Goal: Task Accomplishment & Management: Use online tool/utility

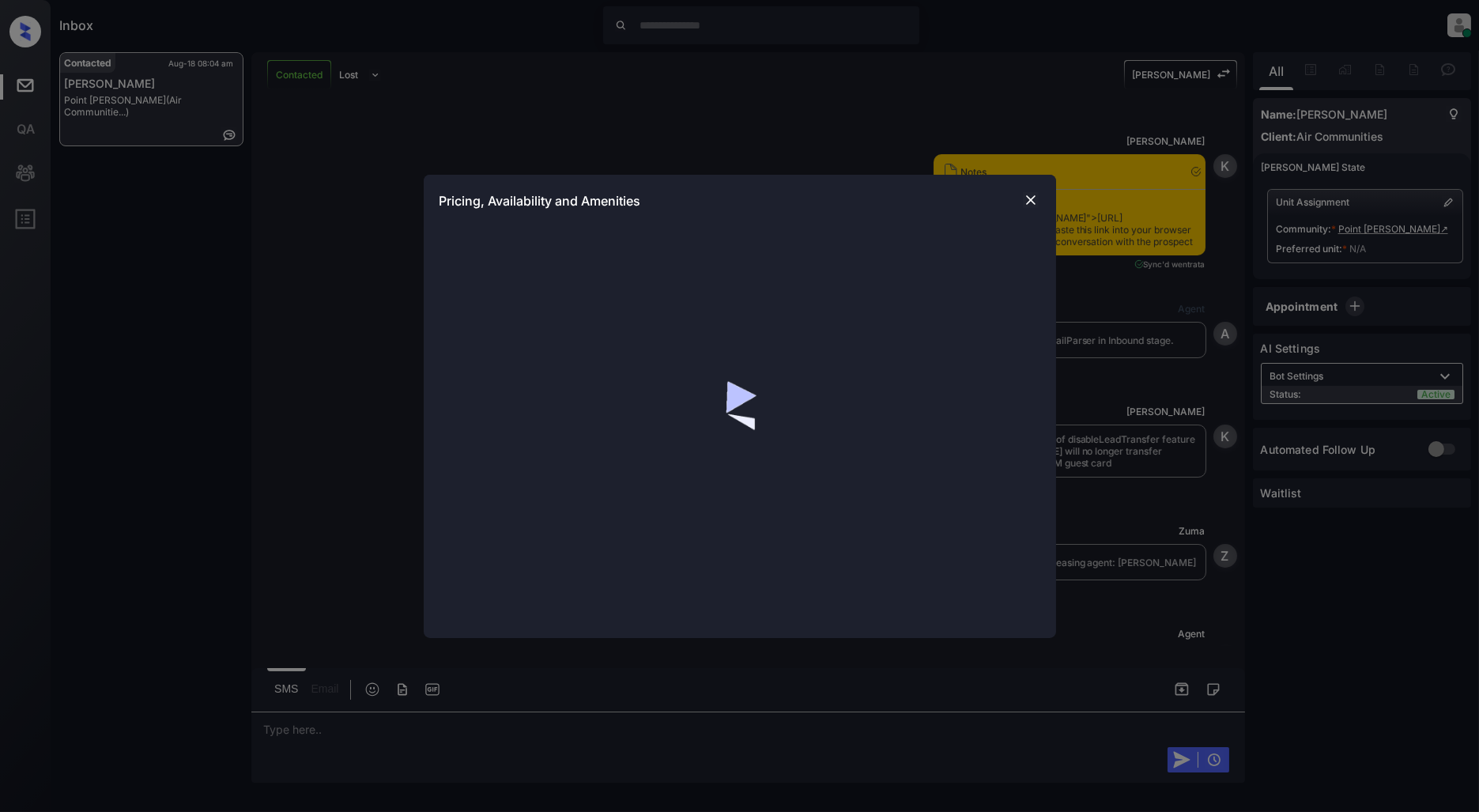
scroll to position [1197, 0]
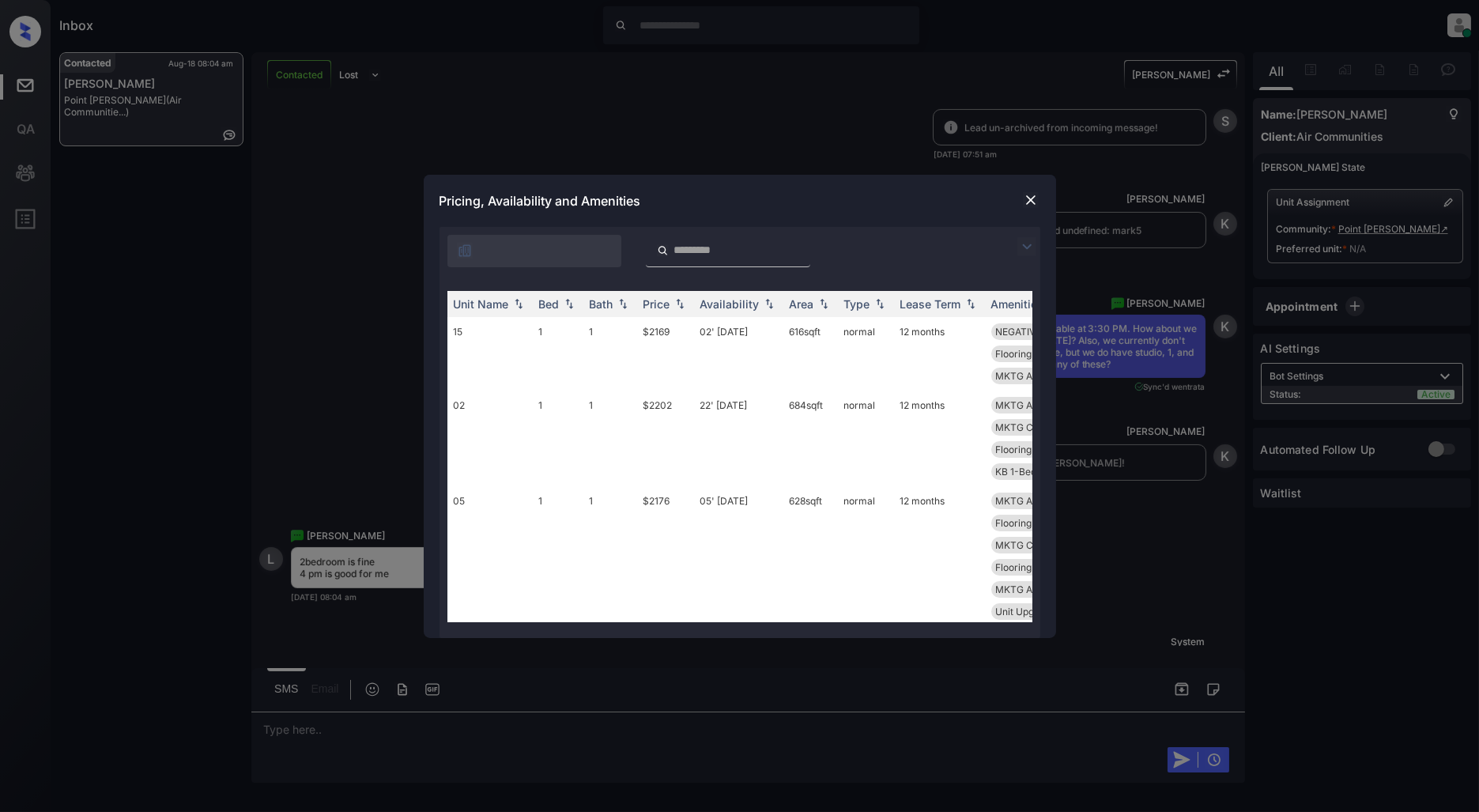
click at [1029, 245] on img at bounding box center [1027, 247] width 19 height 19
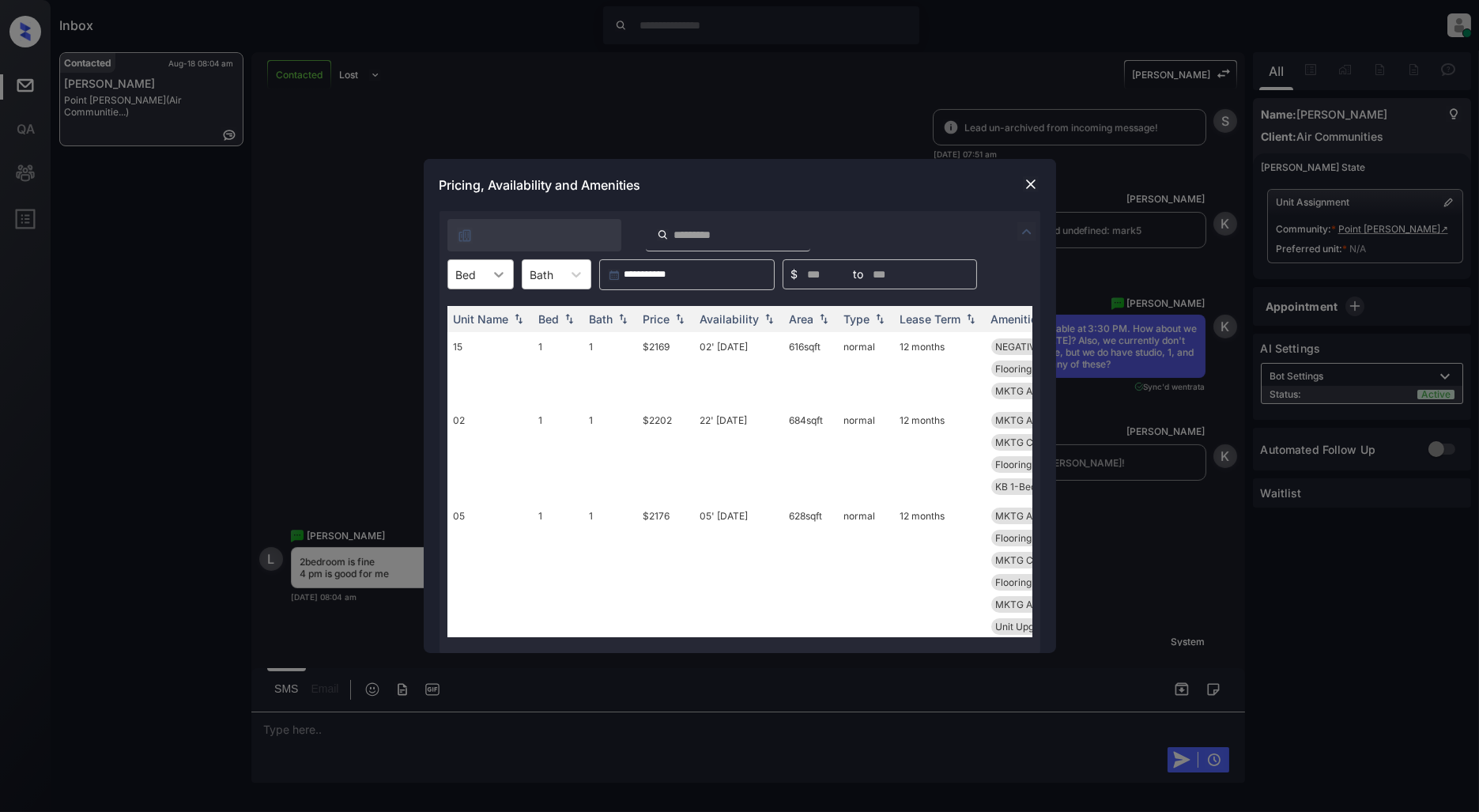
click at [492, 275] on icon at bounding box center [498, 274] width 16 height 16
click at [474, 357] on div "2" at bounding box center [480, 370] width 66 height 29
click at [682, 315] on img at bounding box center [680, 319] width 16 height 11
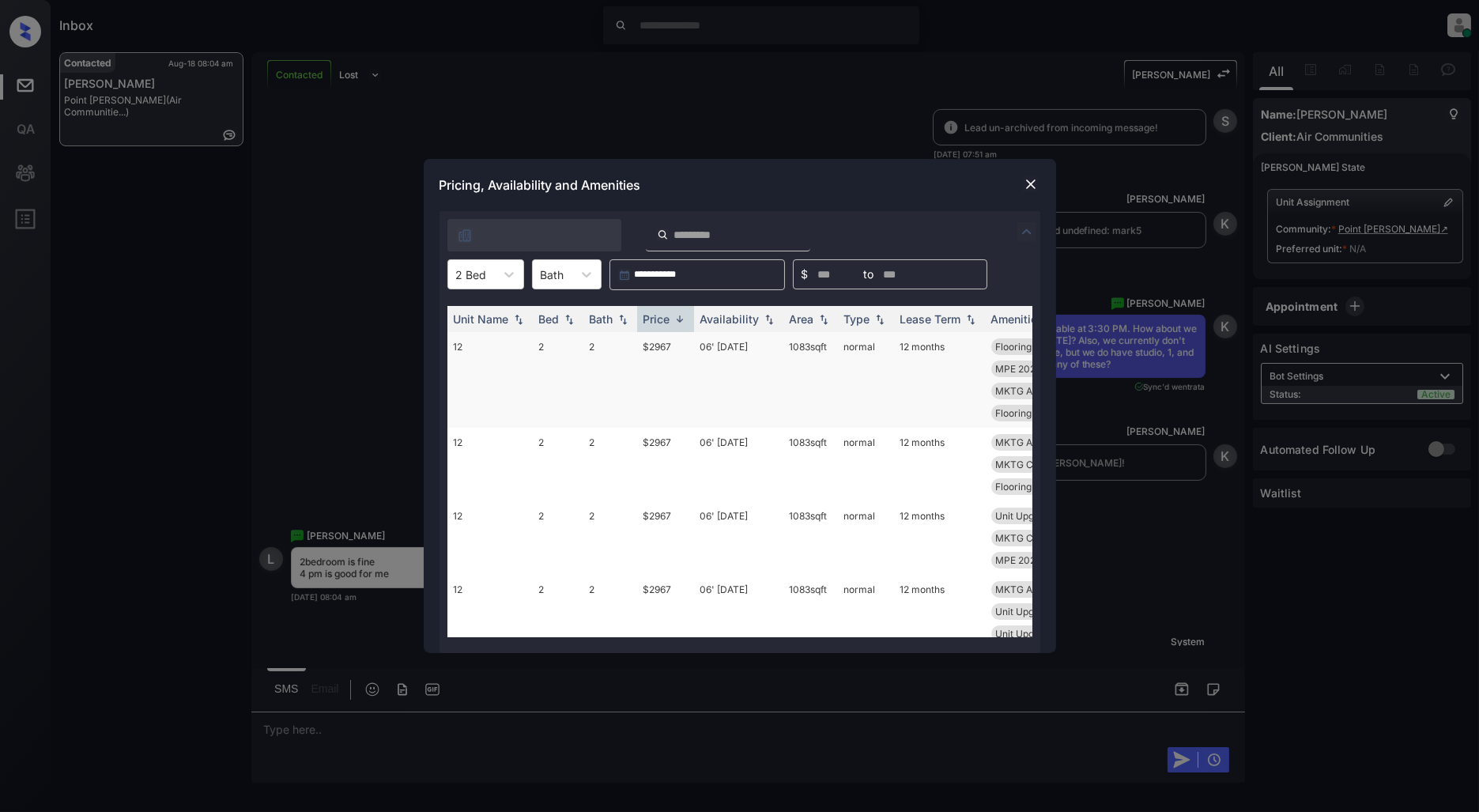
click at [677, 324] on img at bounding box center [680, 319] width 16 height 12
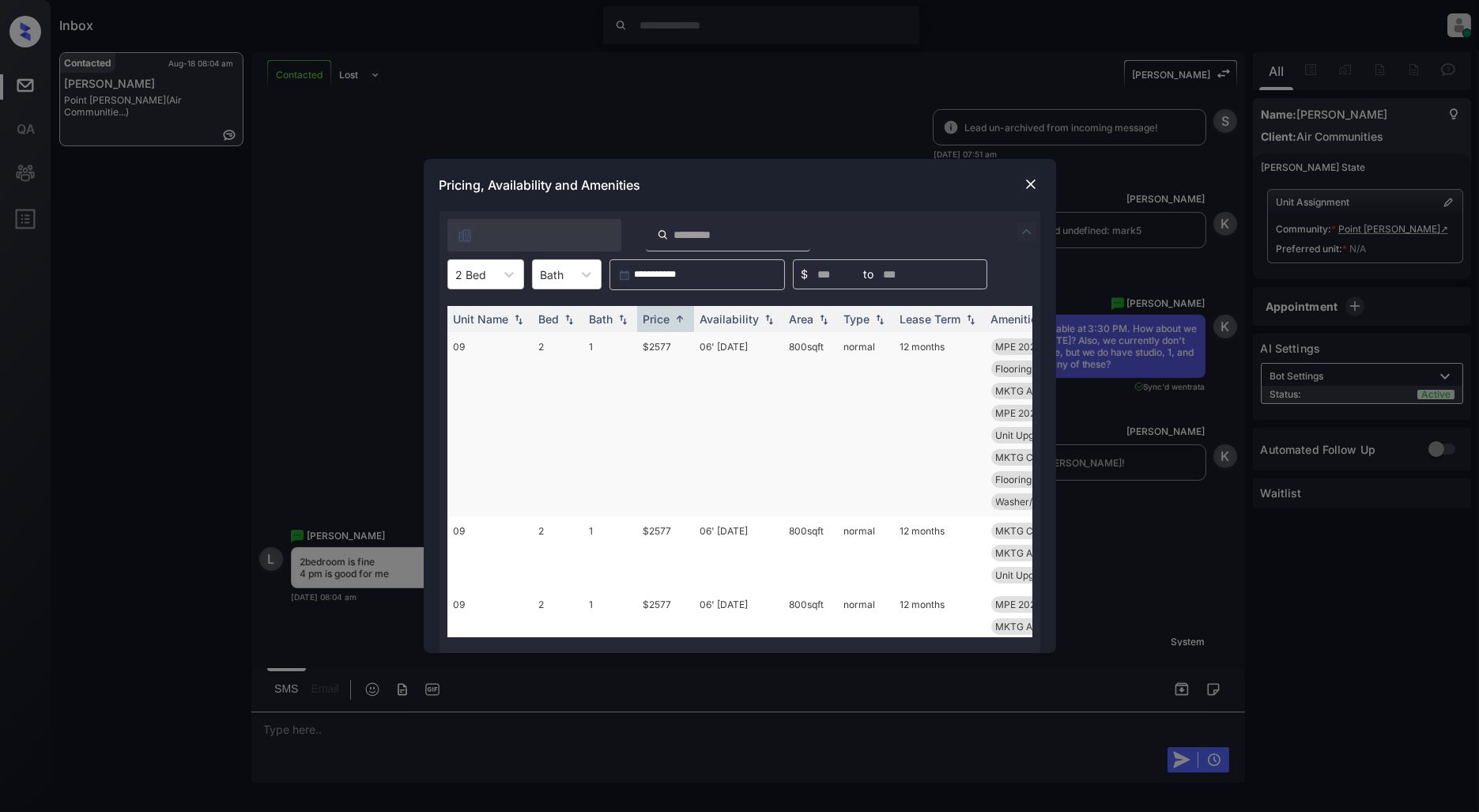
click at [661, 341] on td "$2577" at bounding box center [665, 424] width 57 height 185
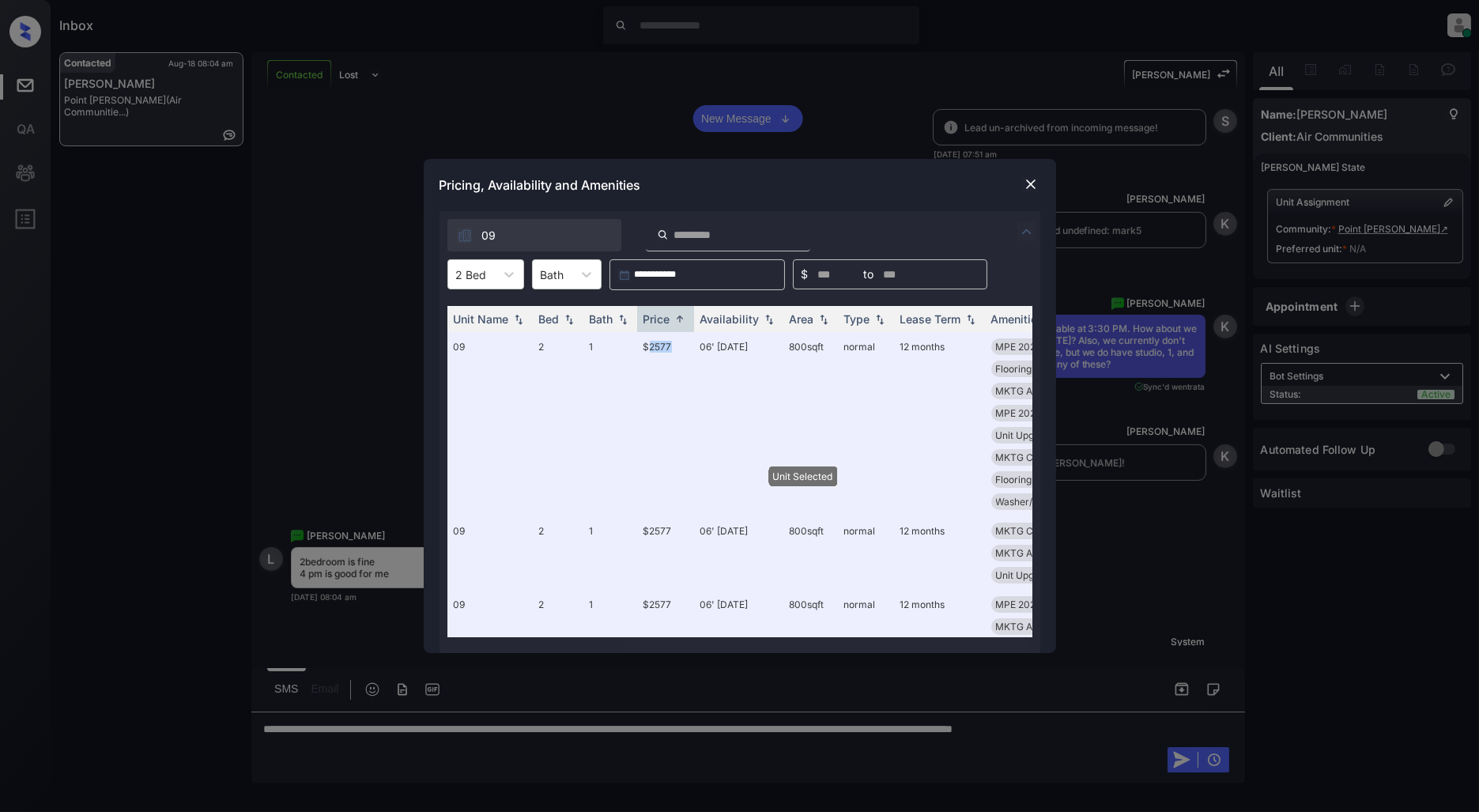
click at [1031, 180] on img at bounding box center [1030, 184] width 16 height 16
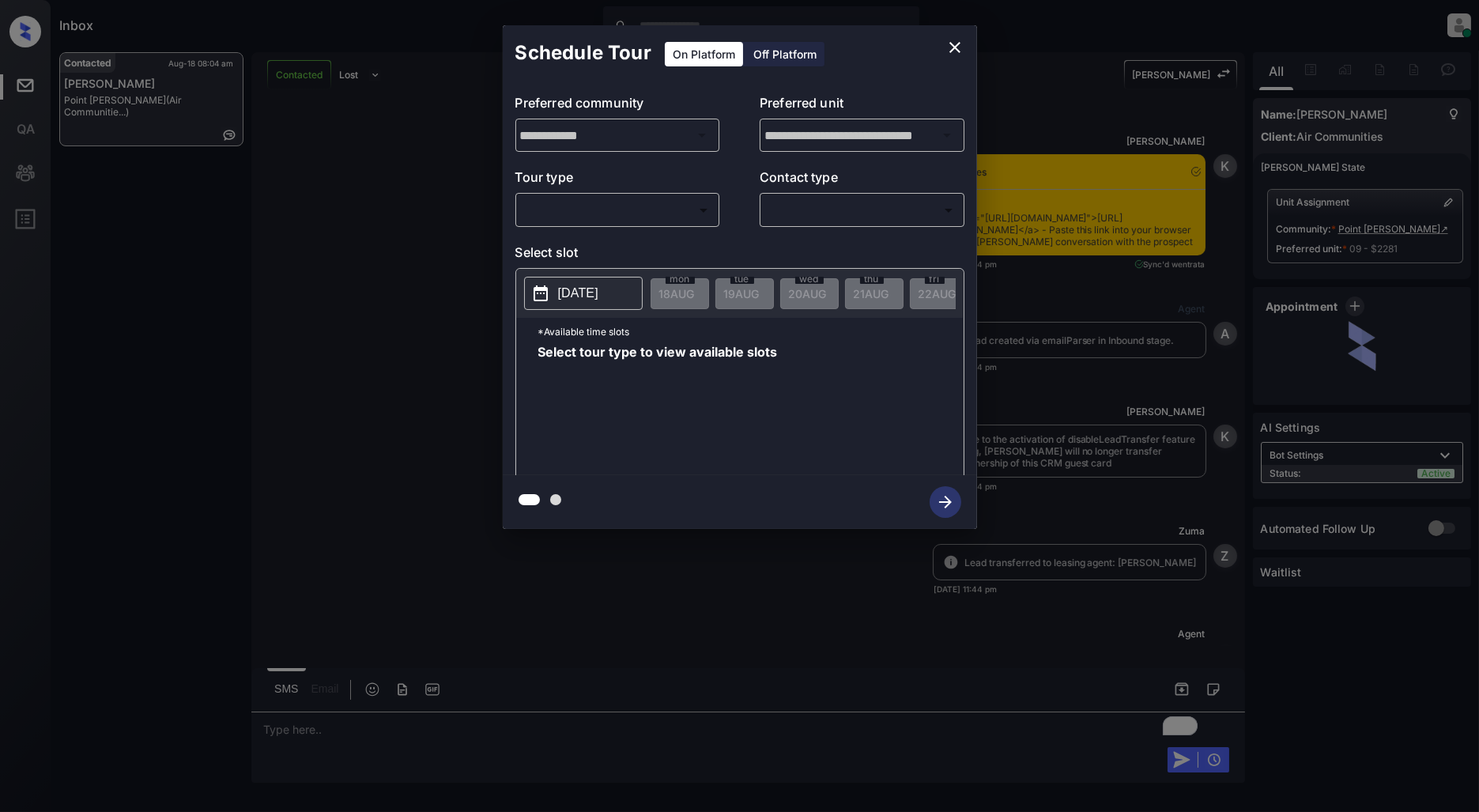
scroll to position [1300, 0]
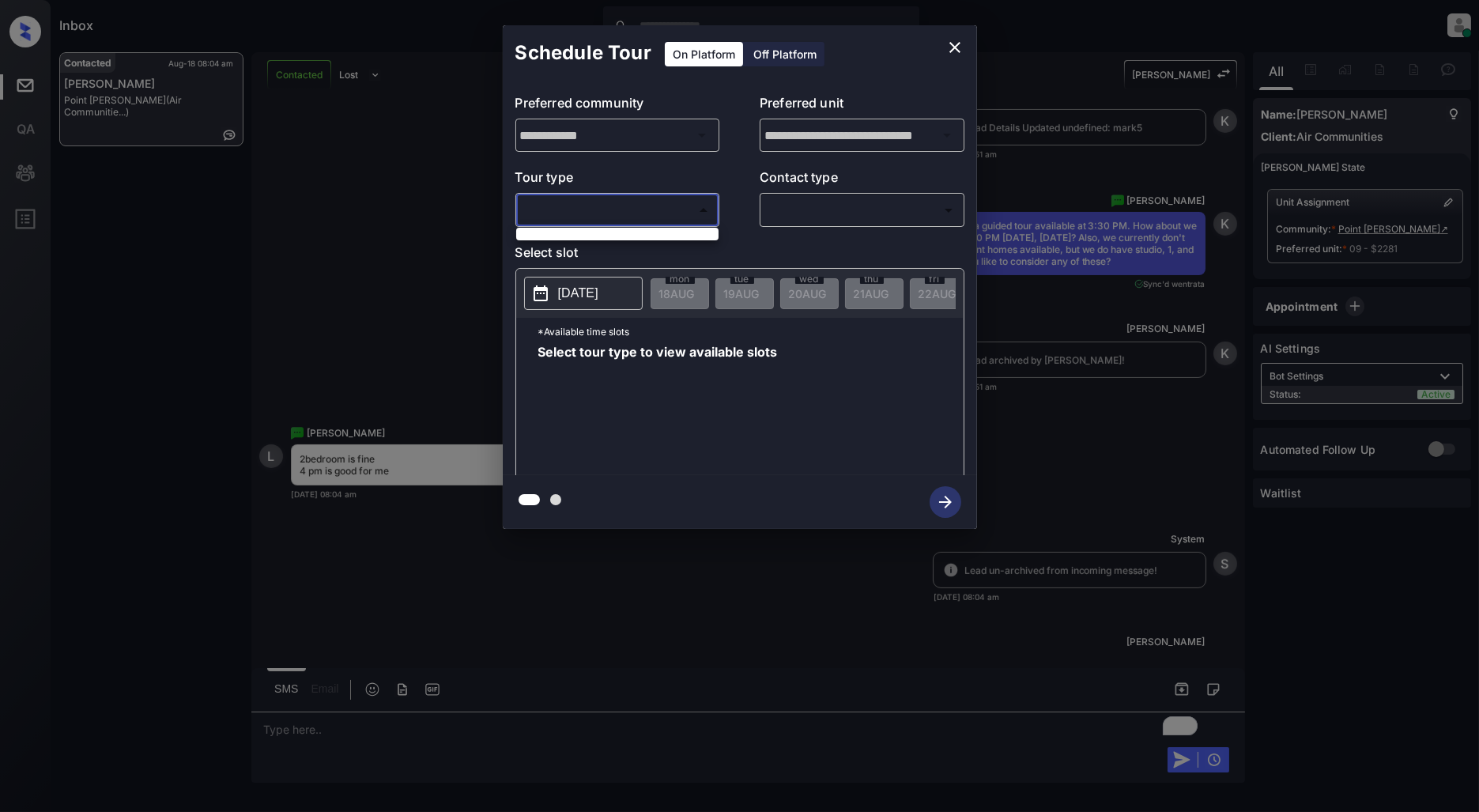
click at [665, 208] on body "Inbox Patrick Deasis Online Set yourself offline Set yourself on break Profile …" at bounding box center [739, 406] width 1479 height 812
click at [702, 271] on div at bounding box center [739, 406] width 1479 height 812
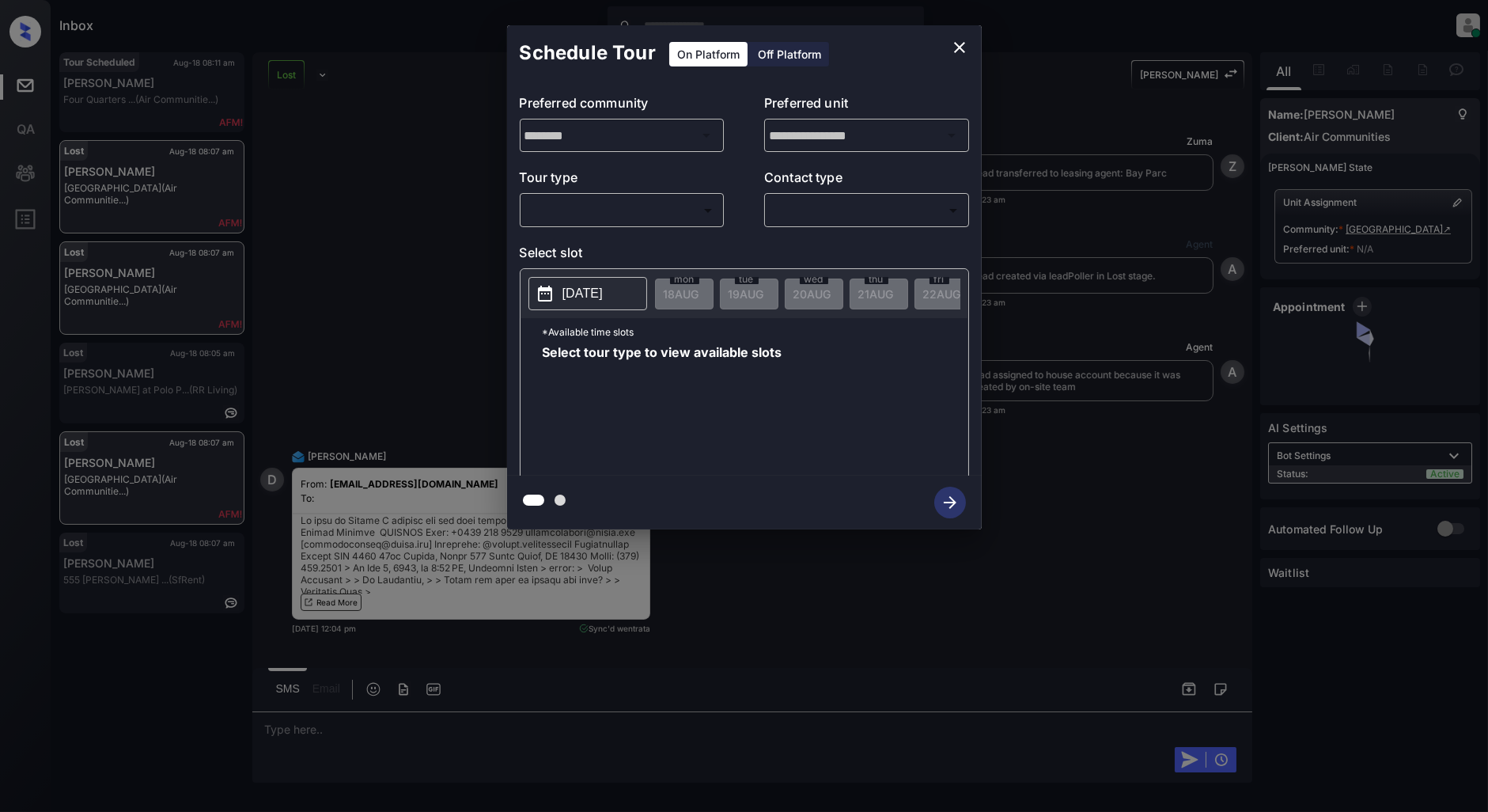
scroll to position [2725, 0]
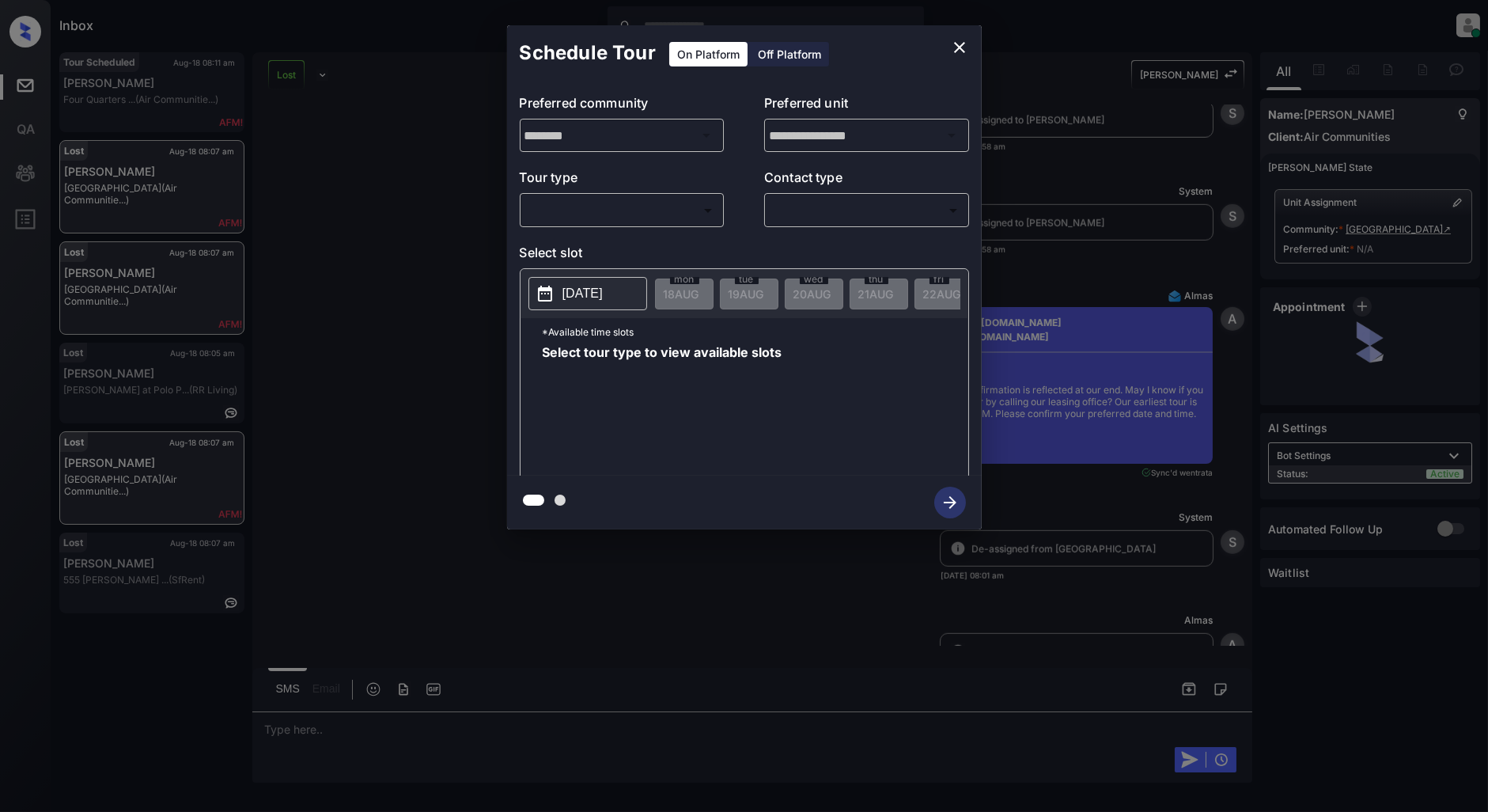
click at [661, 210] on body "Inbox [PERSON_NAME] Online Set yourself offline Set yourself on break Profile S…" at bounding box center [744, 406] width 1488 height 812
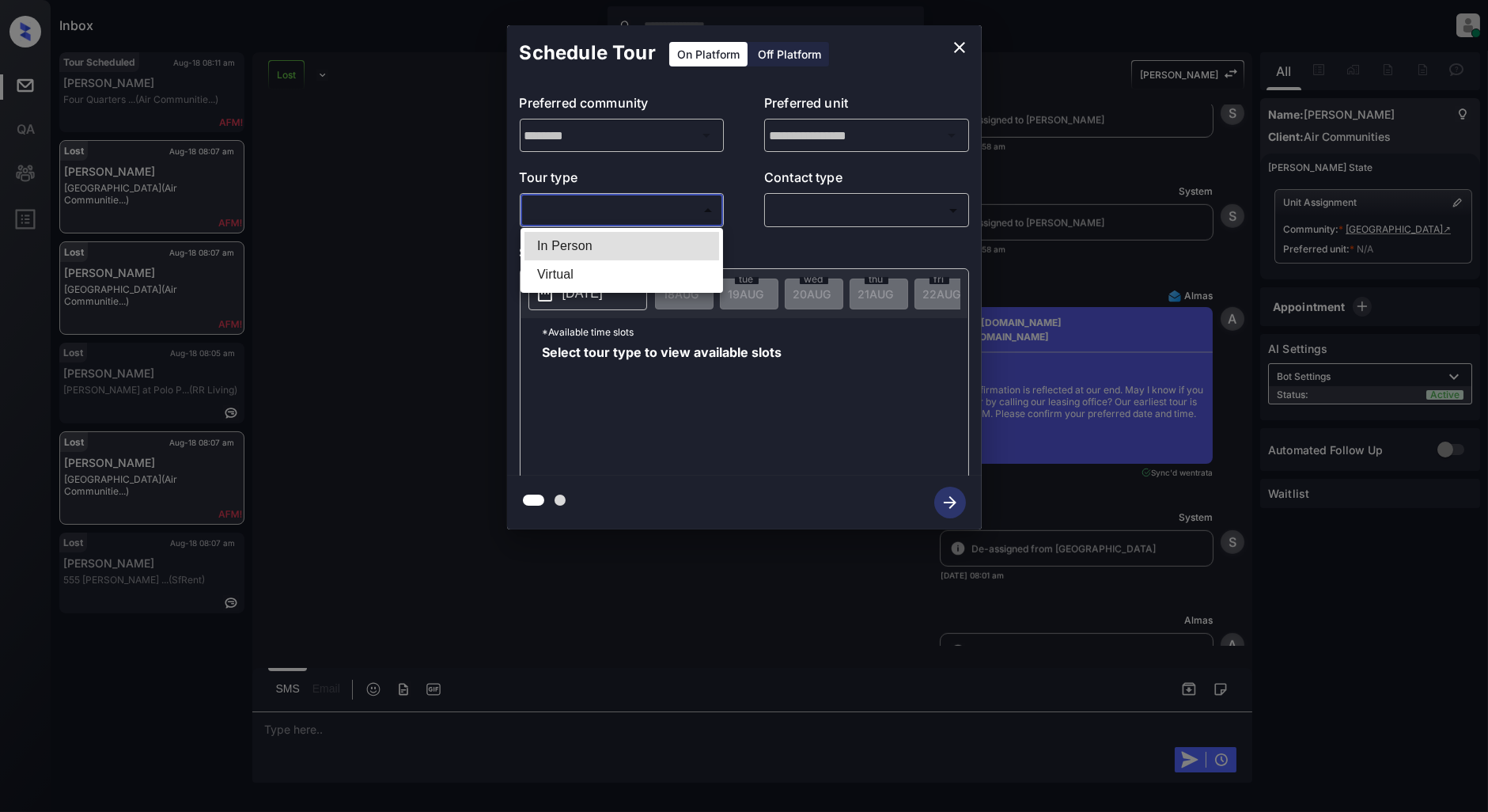
click at [627, 239] on li "In Person" at bounding box center [622, 246] width 195 height 29
type input "********"
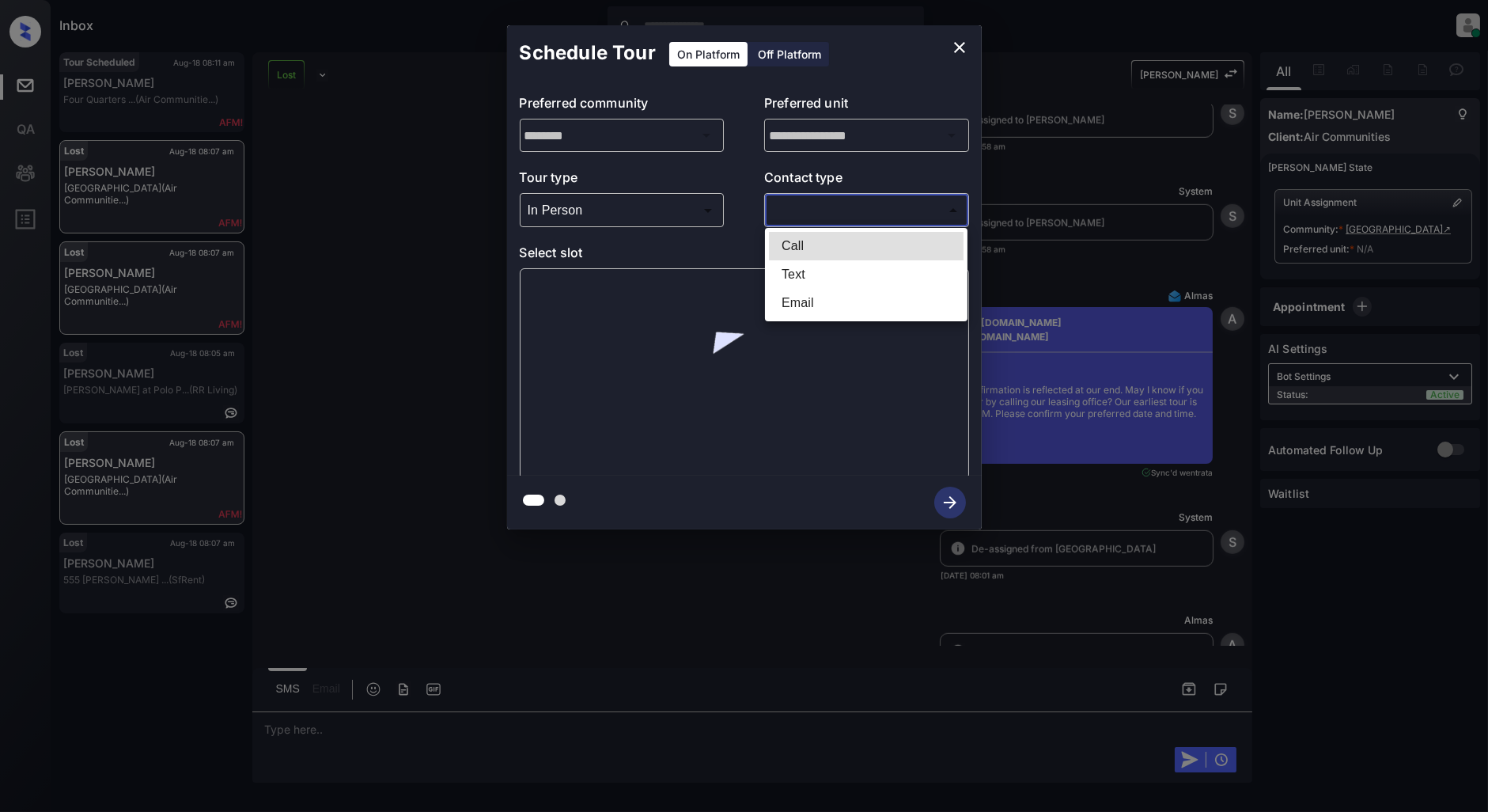
click at [843, 214] on body "Inbox Patrick Deasis Online Set yourself offline Set yourself on break Profile …" at bounding box center [744, 406] width 1488 height 812
click at [820, 272] on li "Text" at bounding box center [867, 275] width 195 height 29
type input "****"
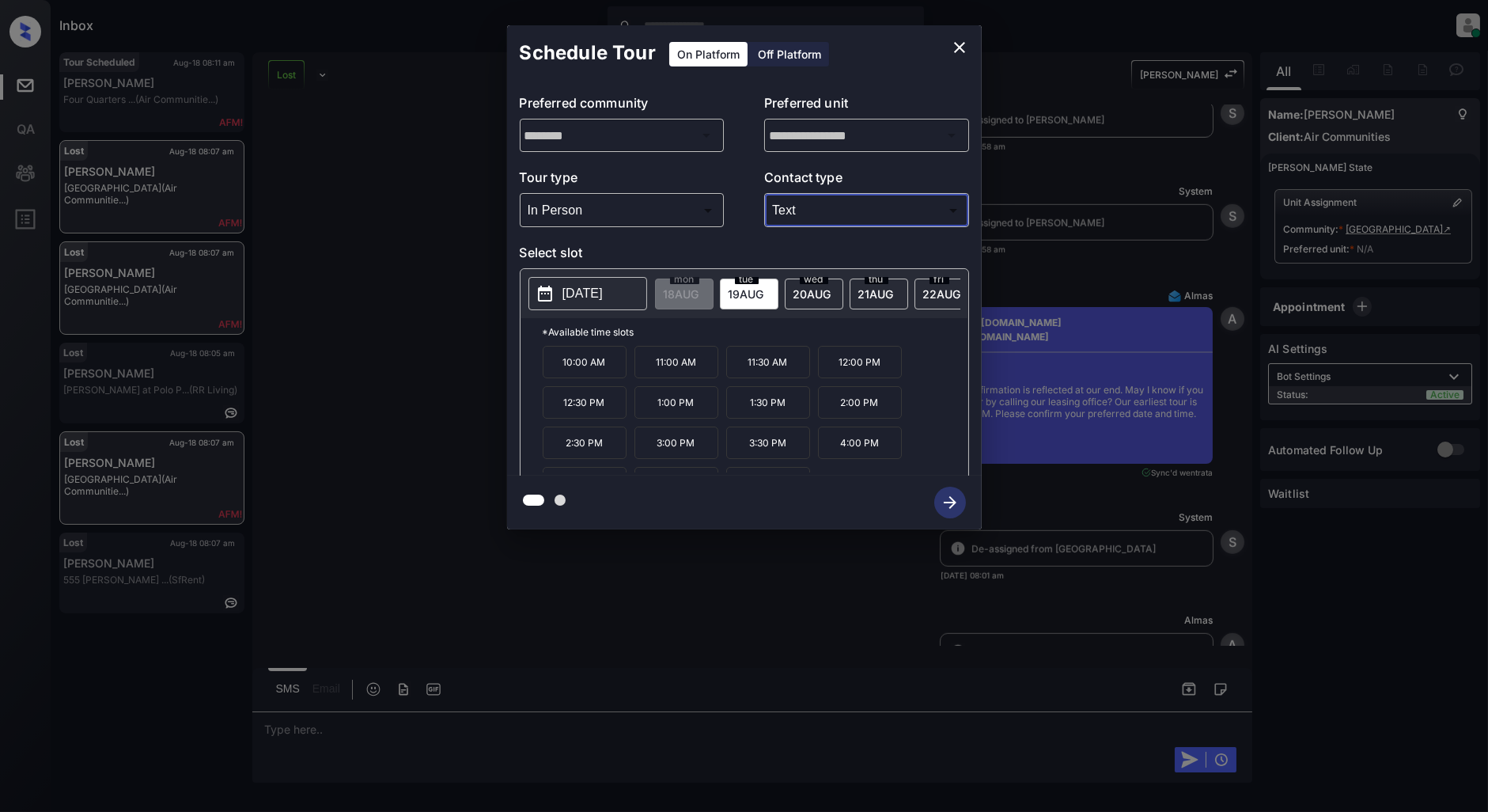
click at [955, 45] on icon "close" at bounding box center [960, 47] width 19 height 19
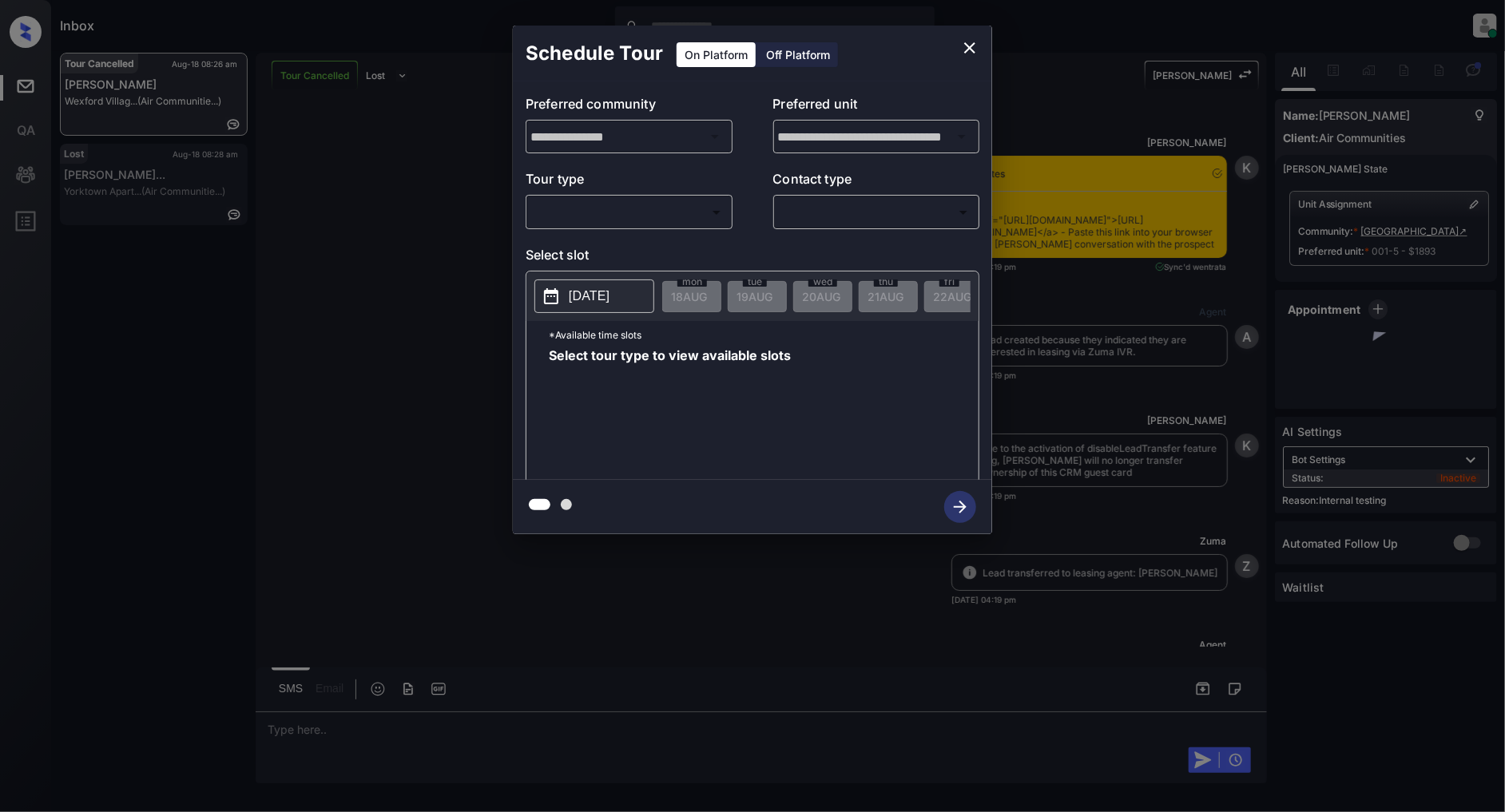
scroll to position [12678, 0]
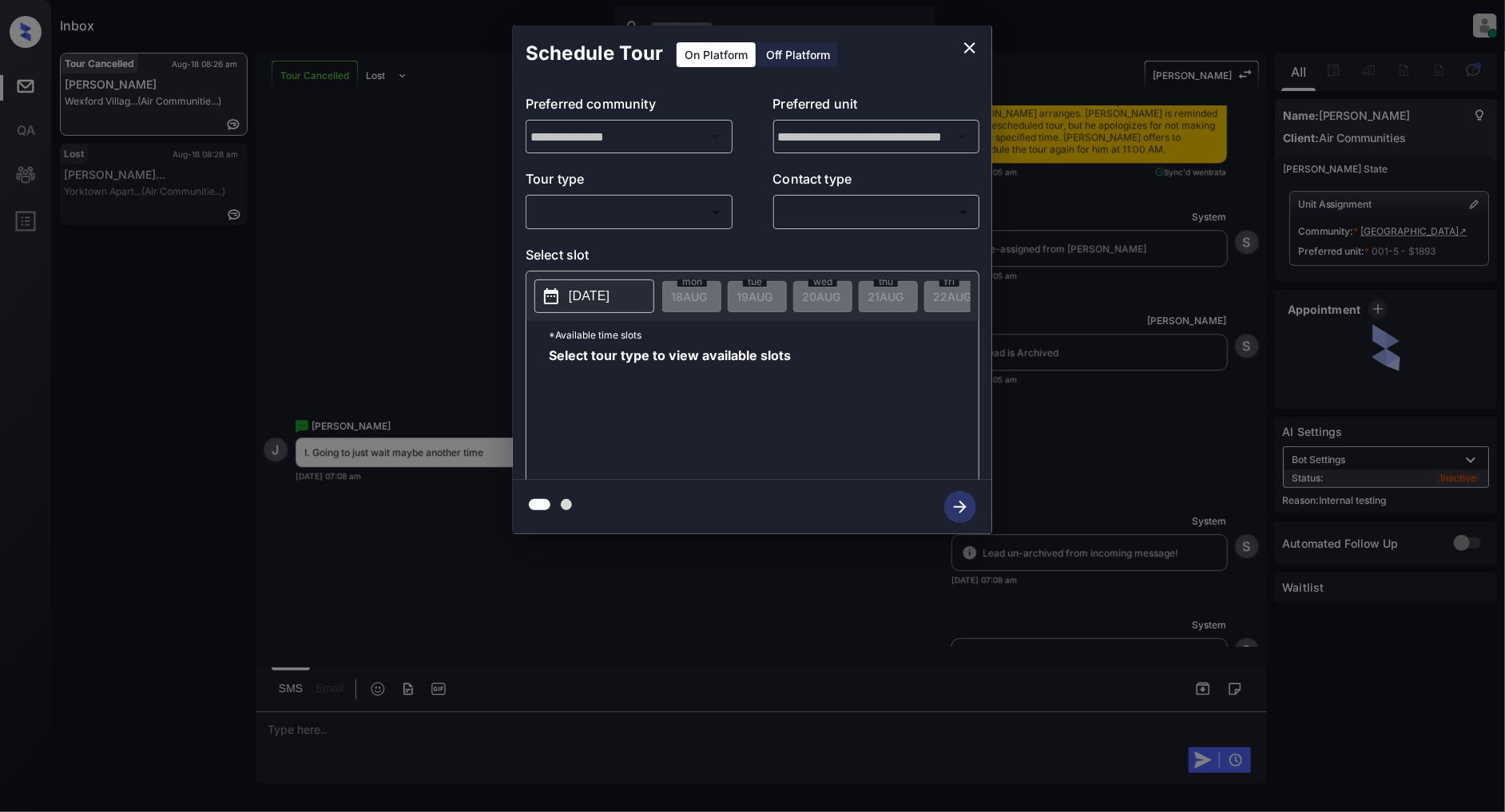
click at [620, 221] on body "Inbox Patrick Deasis Online Set yourself offline Set yourself on break Profile …" at bounding box center [752, 406] width 1505 height 812
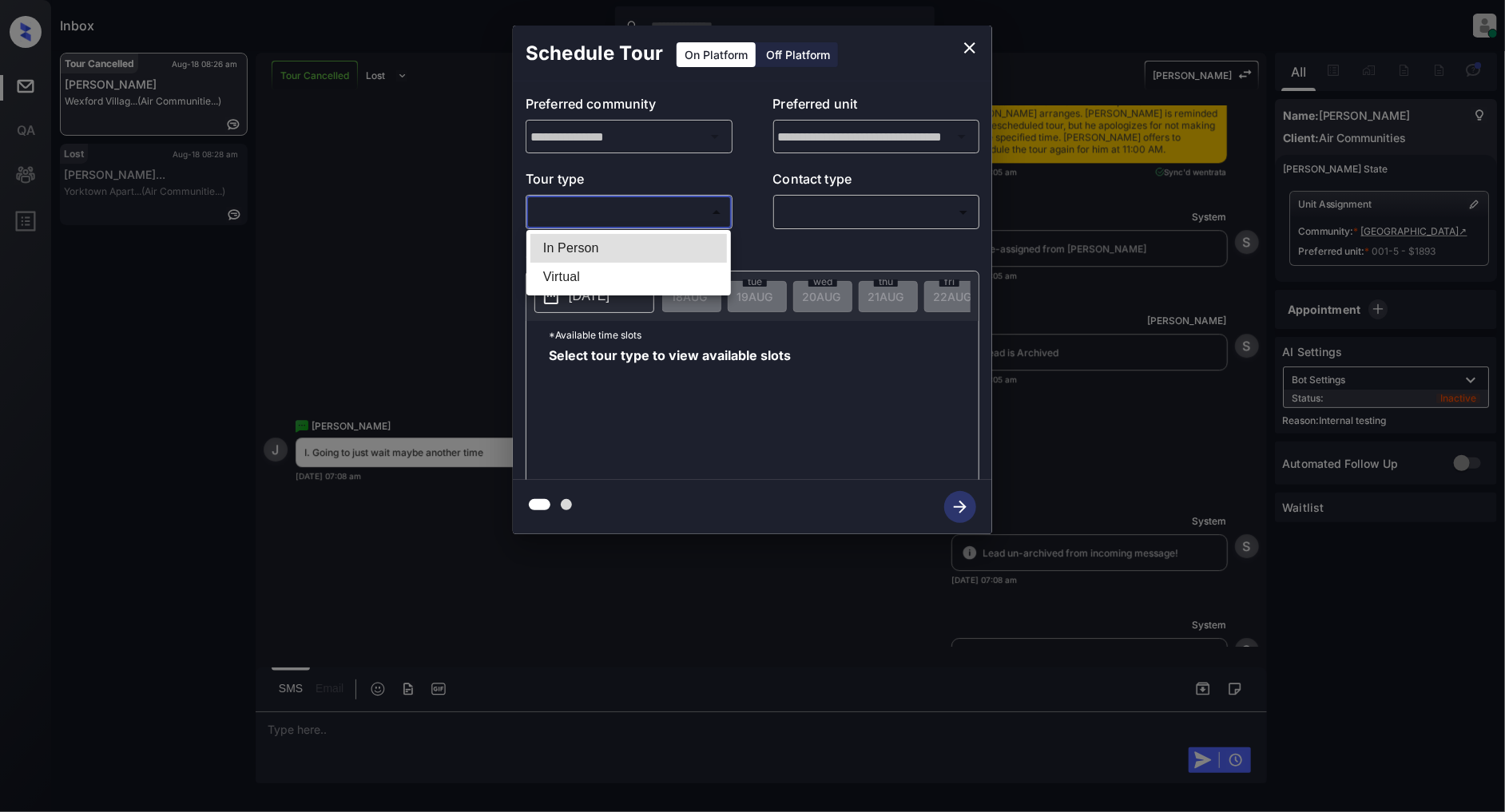
click at [595, 251] on li "In Person" at bounding box center [629, 248] width 197 height 29
type input "********"
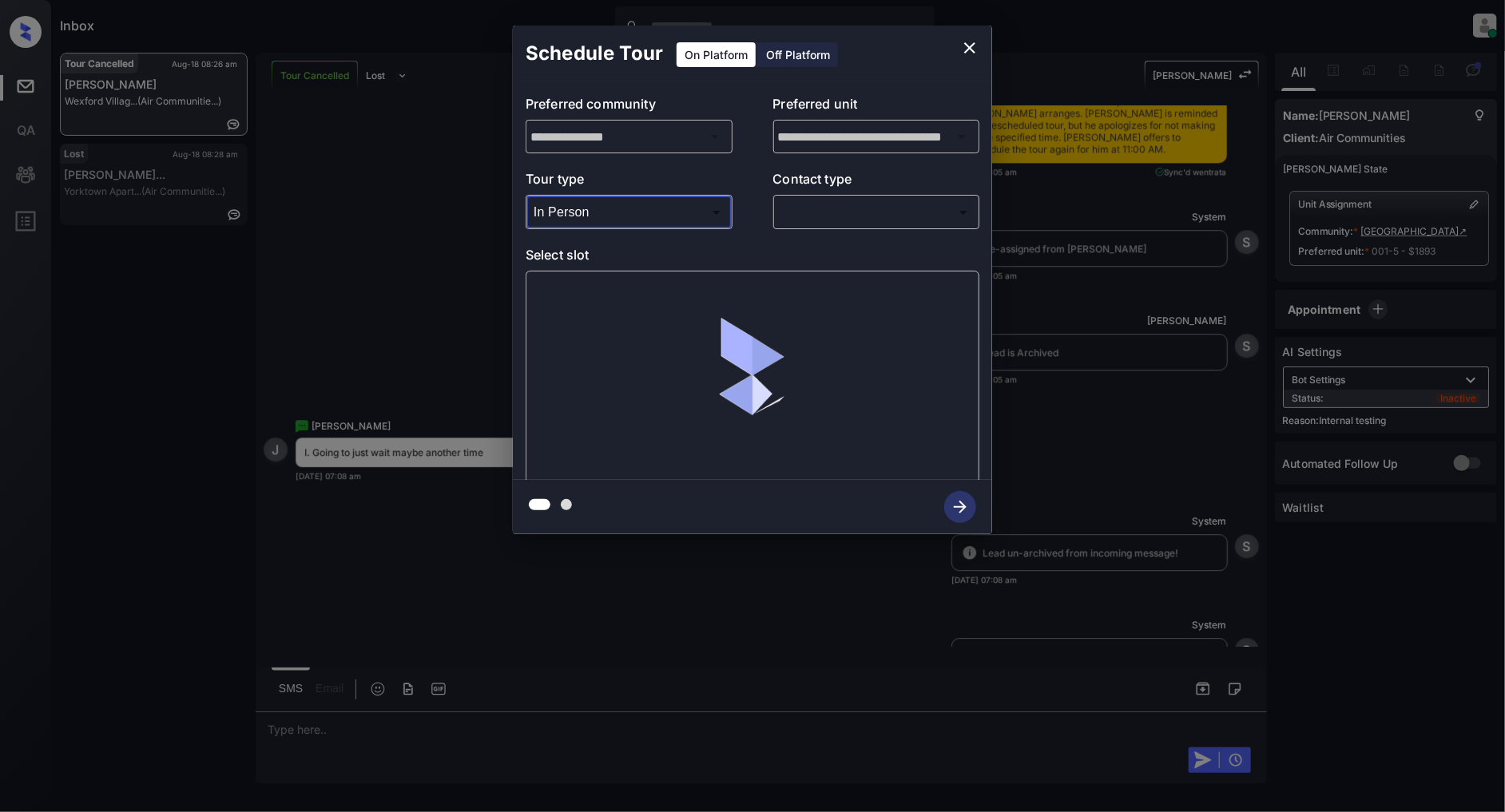
click at [864, 214] on body "Inbox Patrick Deasis Online Set yourself offline Set yourself on break Profile …" at bounding box center [752, 406] width 1505 height 812
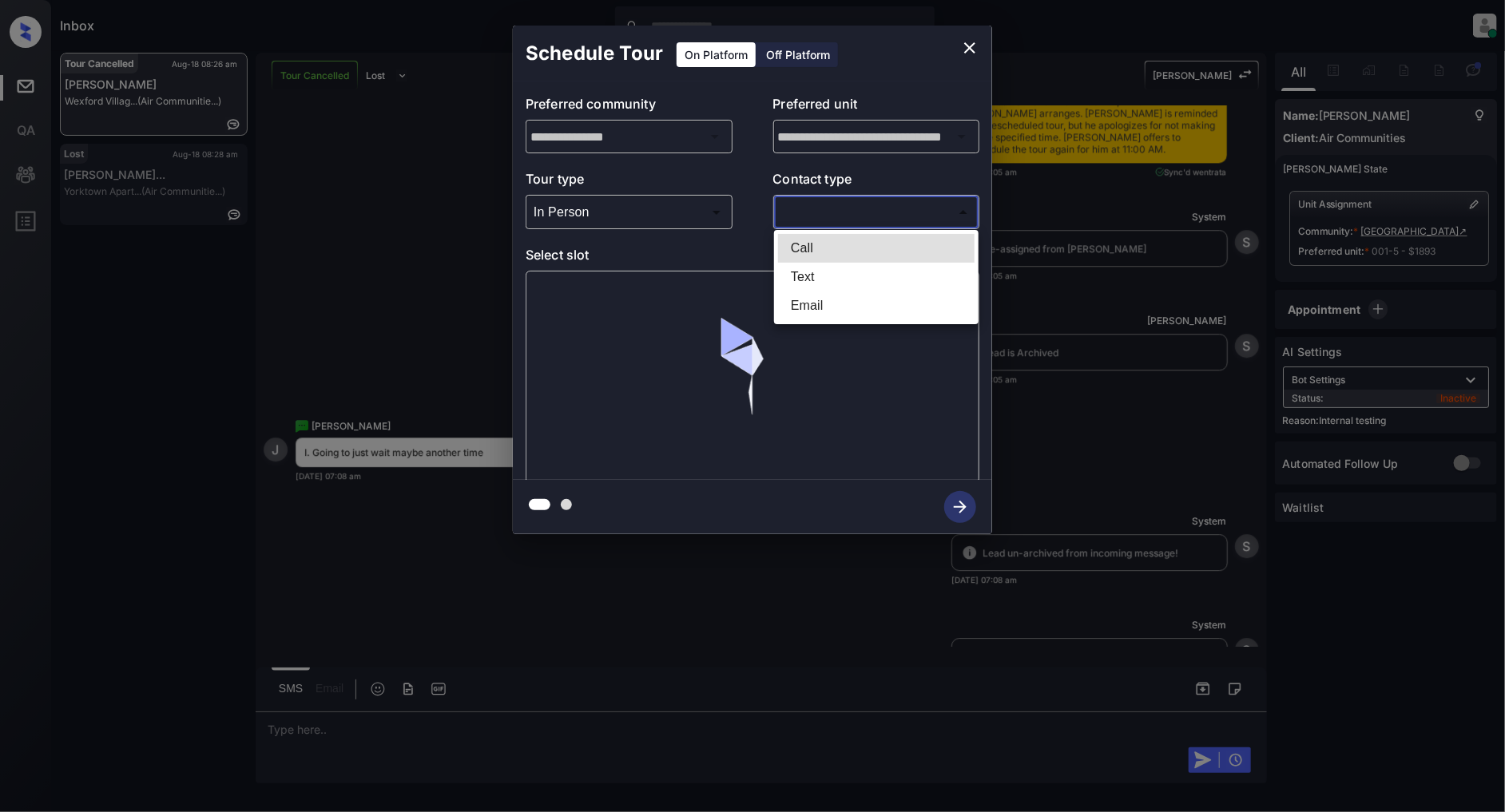
click at [843, 272] on li "Text" at bounding box center [877, 277] width 197 height 29
type input "****"
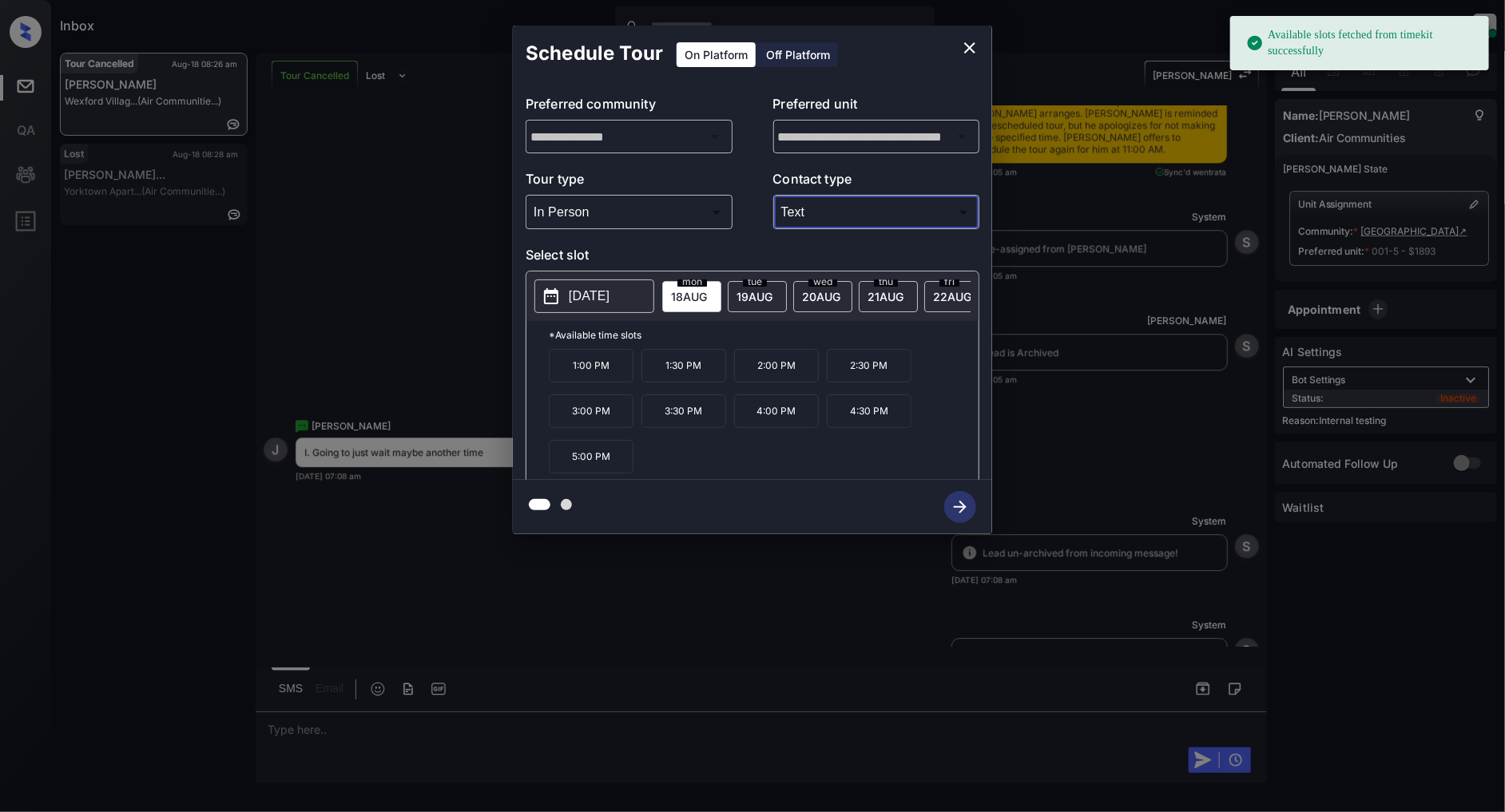
click at [443, 186] on div "**********" at bounding box center [752, 280] width 1505 height 559
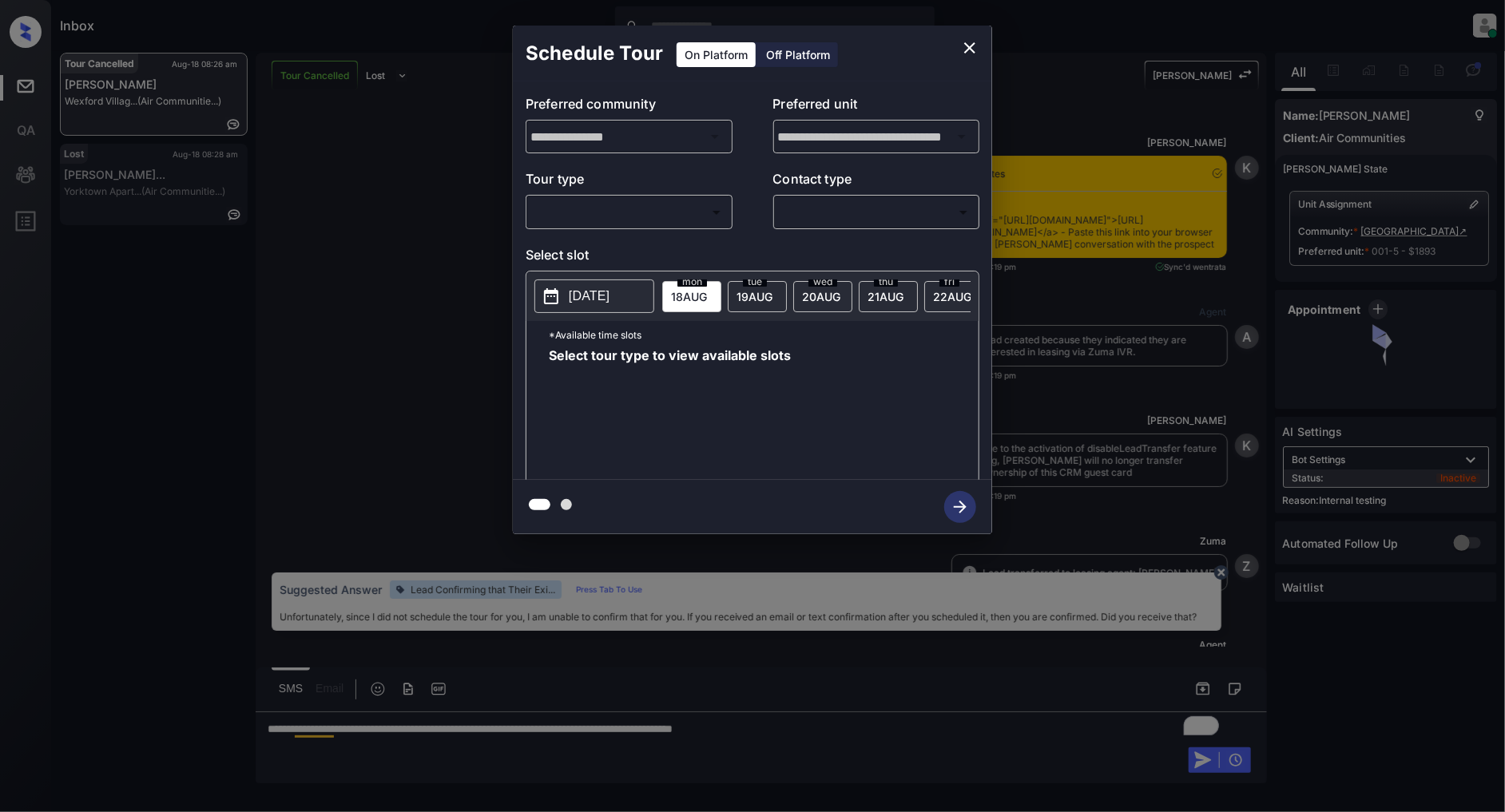
scroll to position [13921, 0]
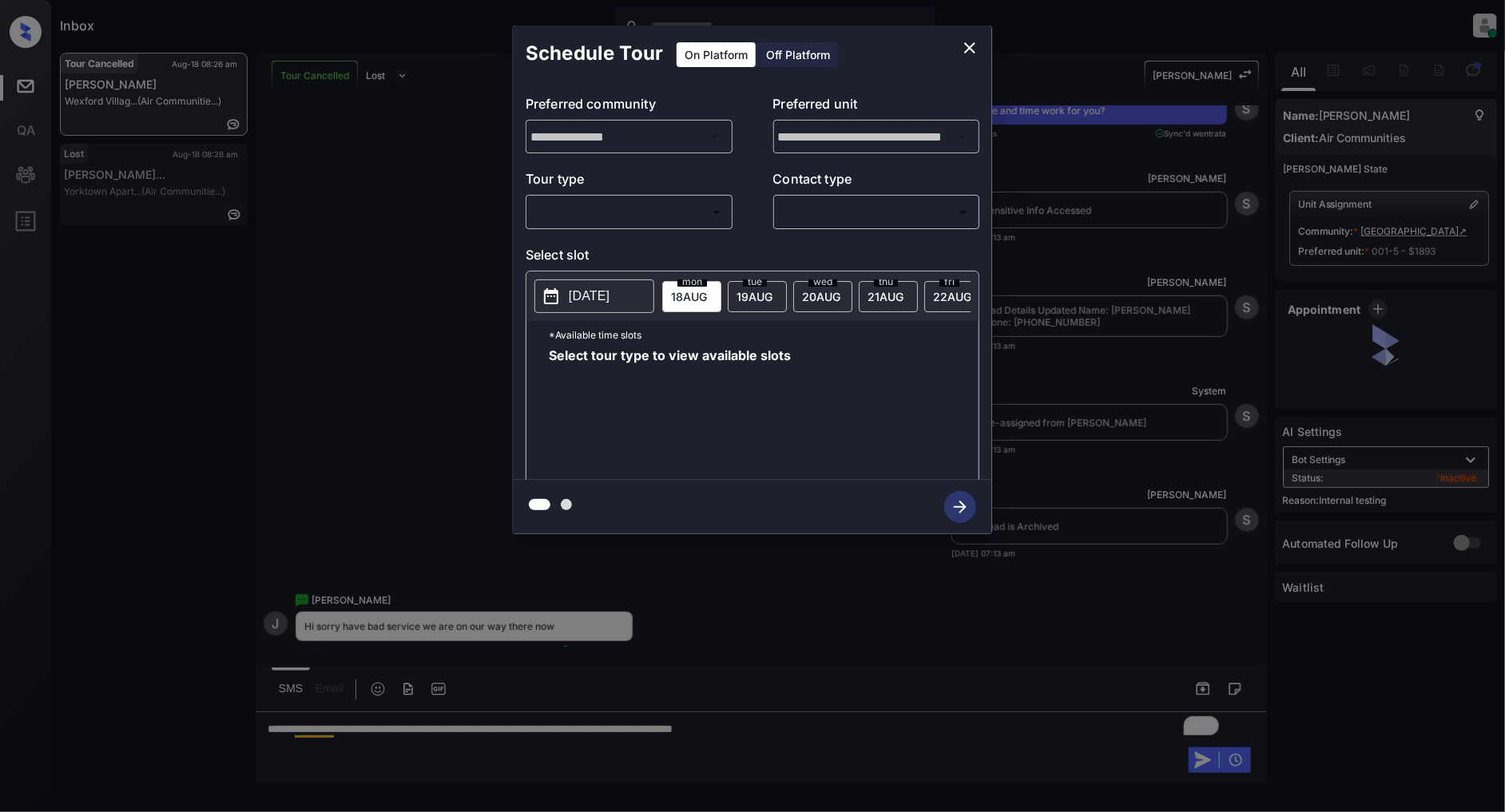
click at [659, 222] on body "Inbox Patrick Deasis Online Set yourself offline Set yourself on break Profile …" at bounding box center [752, 406] width 1505 height 812
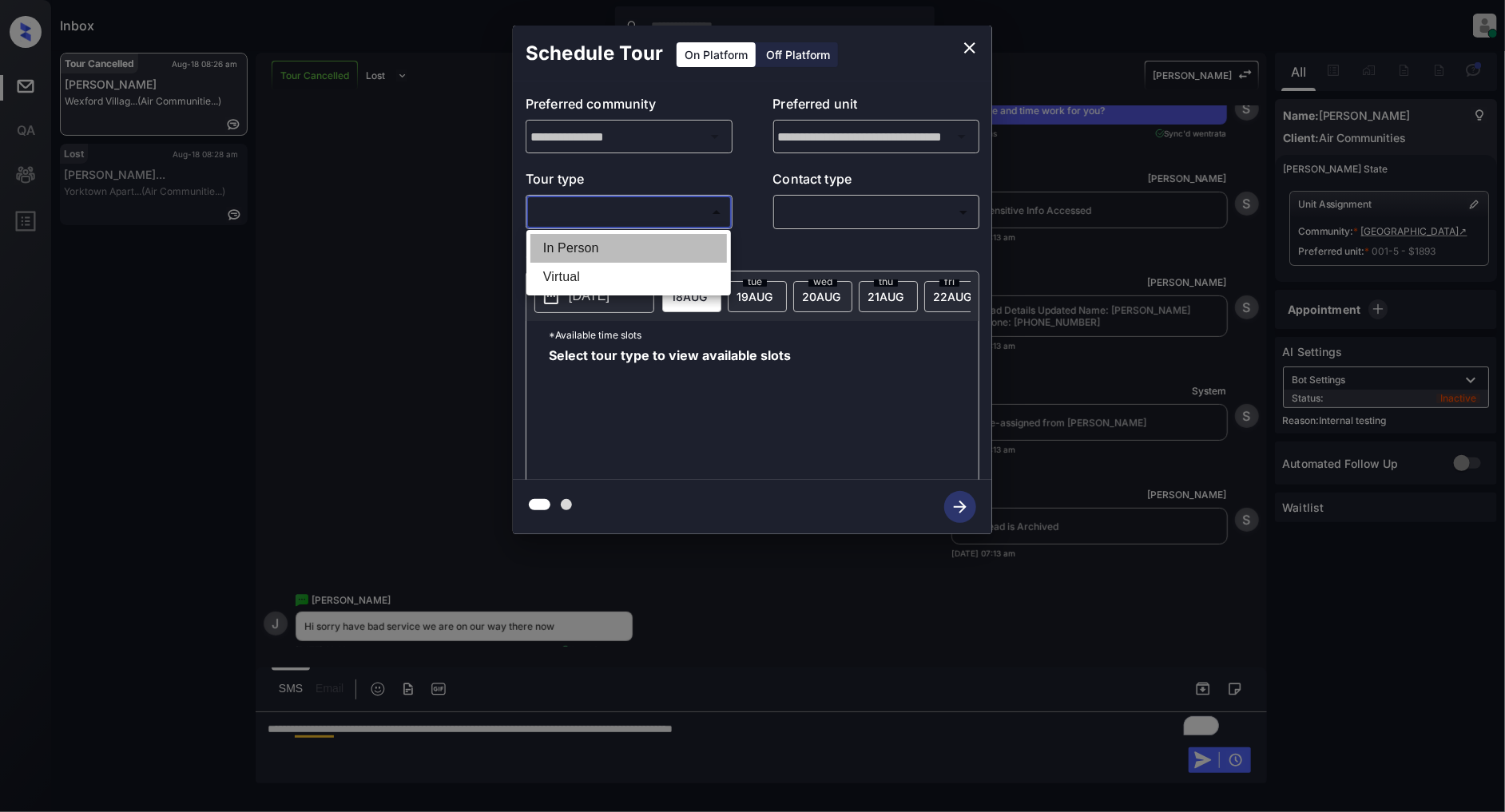
click at [595, 254] on li "In Person" at bounding box center [629, 248] width 197 height 29
type input "********"
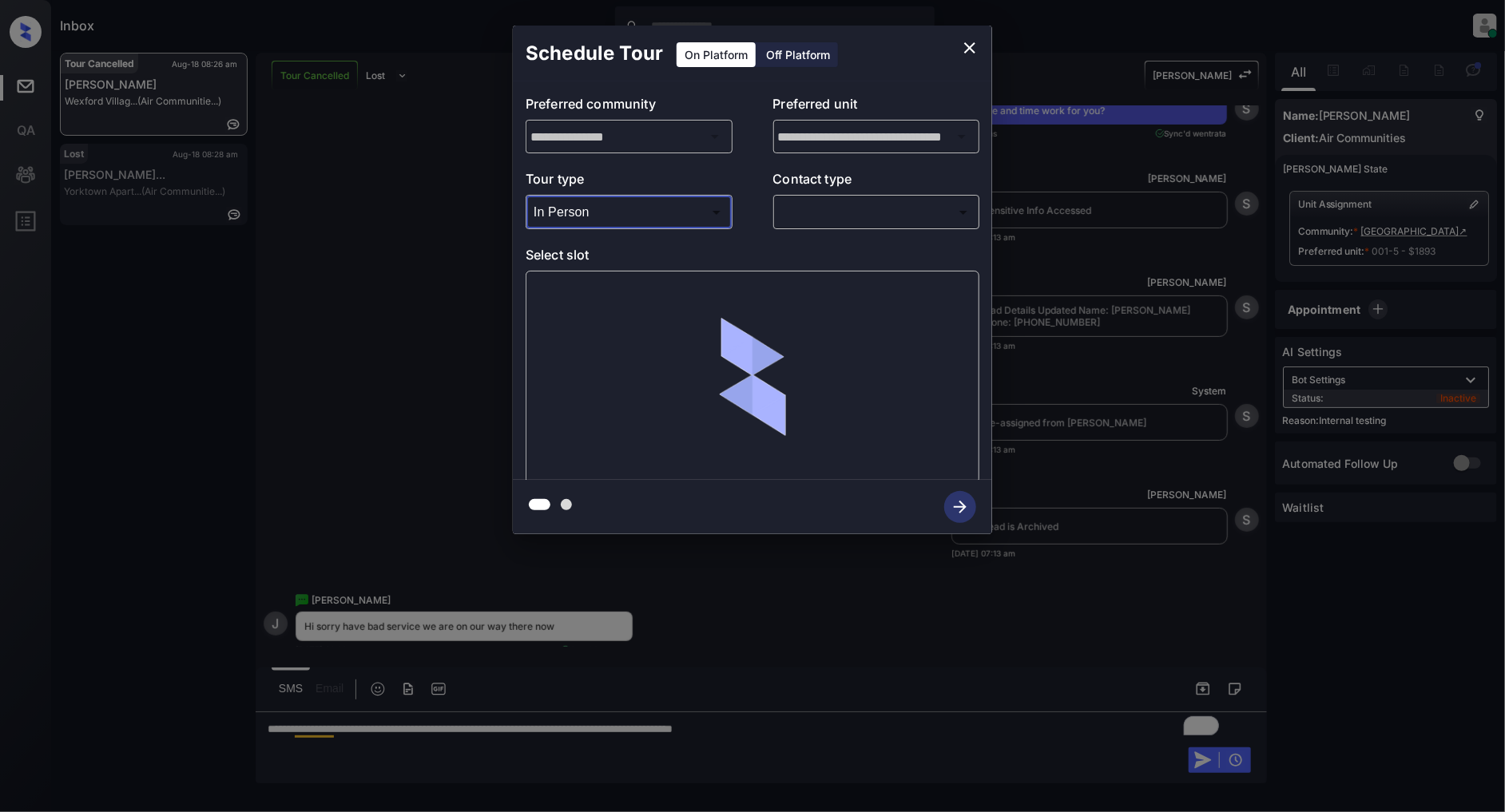
click at [822, 215] on body "Inbox Patrick Deasis Online Set yourself offline Set yourself on break Profile …" at bounding box center [752, 406] width 1505 height 812
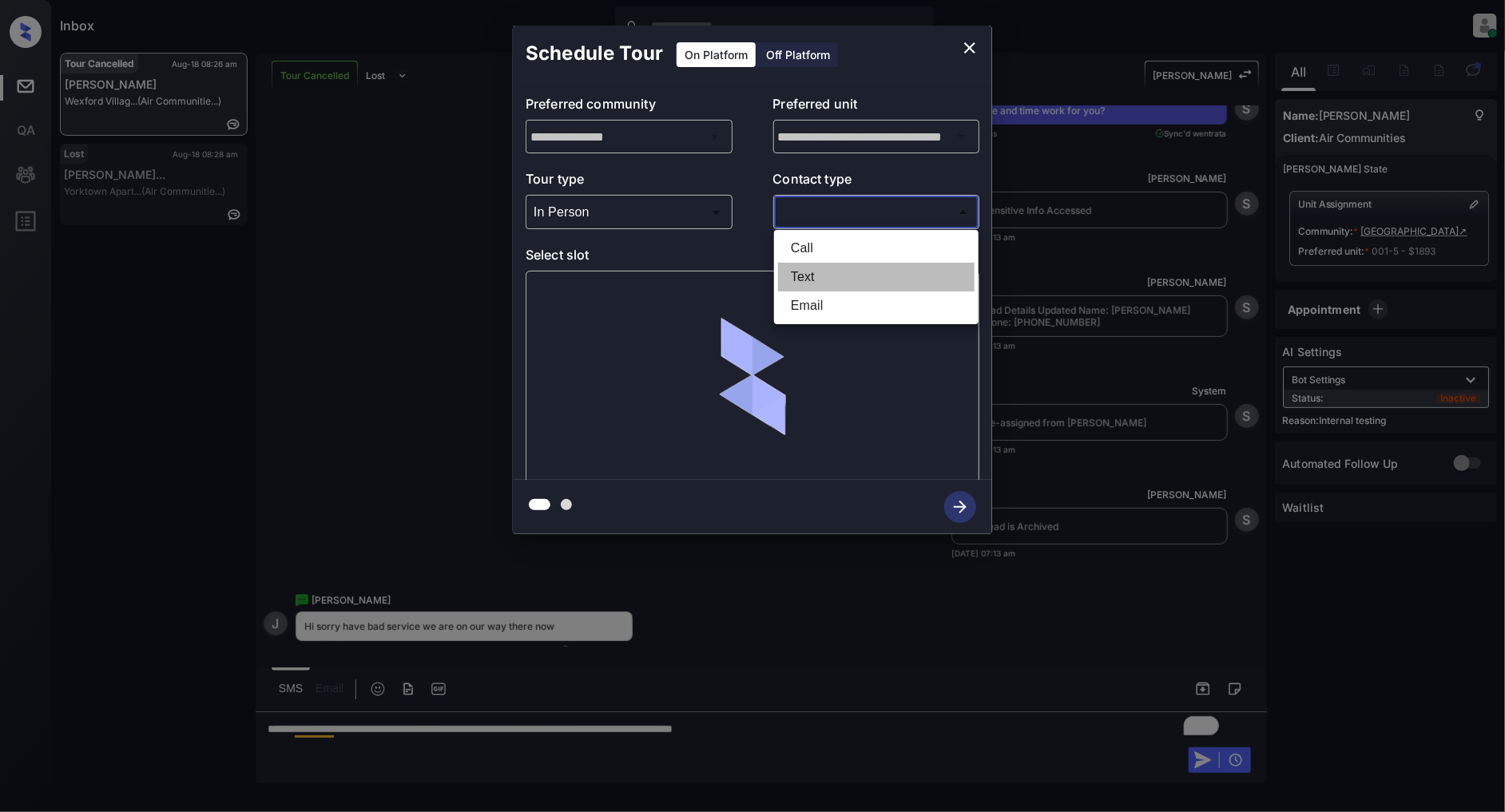
click at [822, 271] on li "Text" at bounding box center [877, 277] width 197 height 29
type input "****"
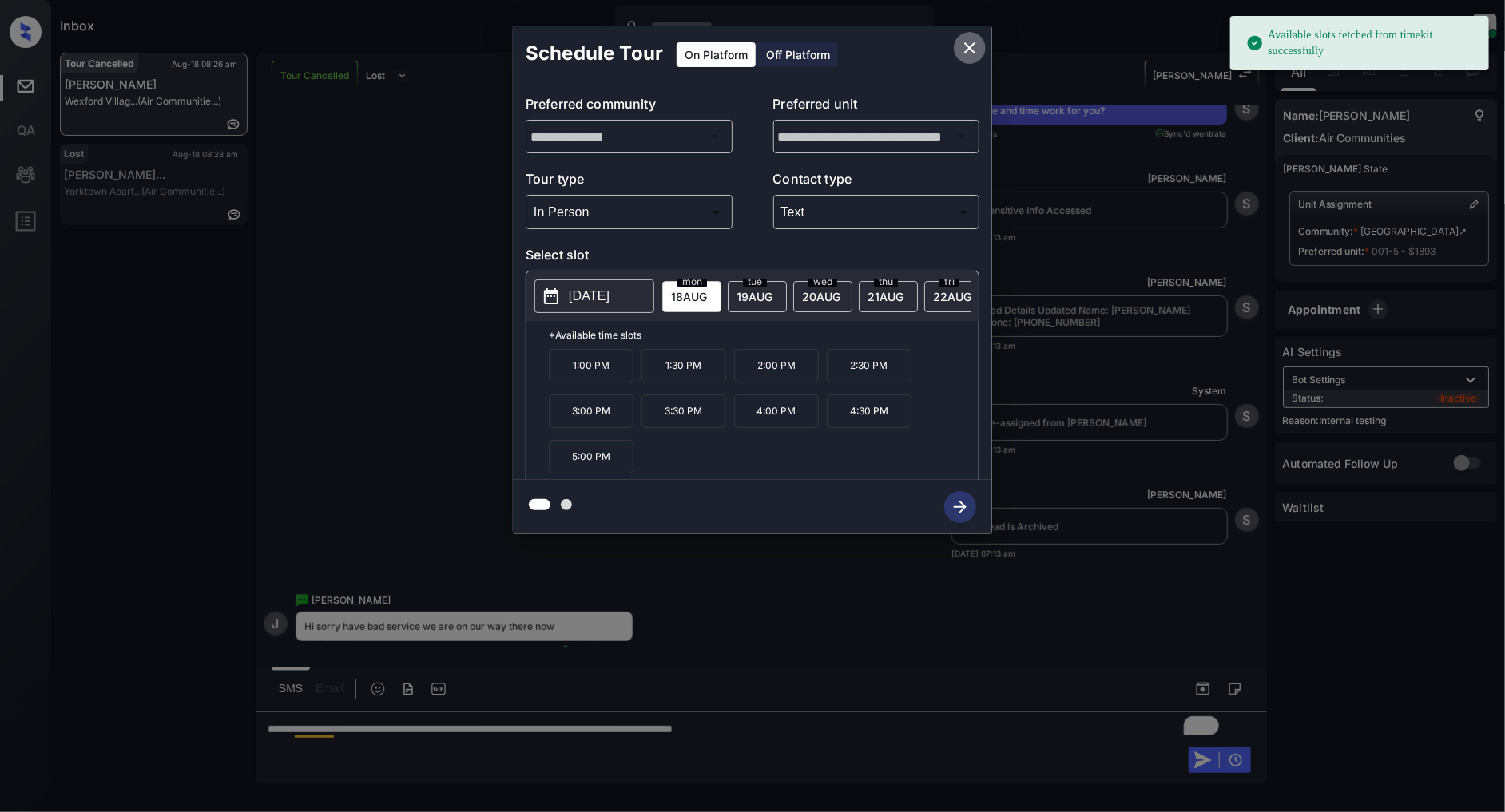
click at [968, 48] on icon "close" at bounding box center [970, 47] width 20 height 19
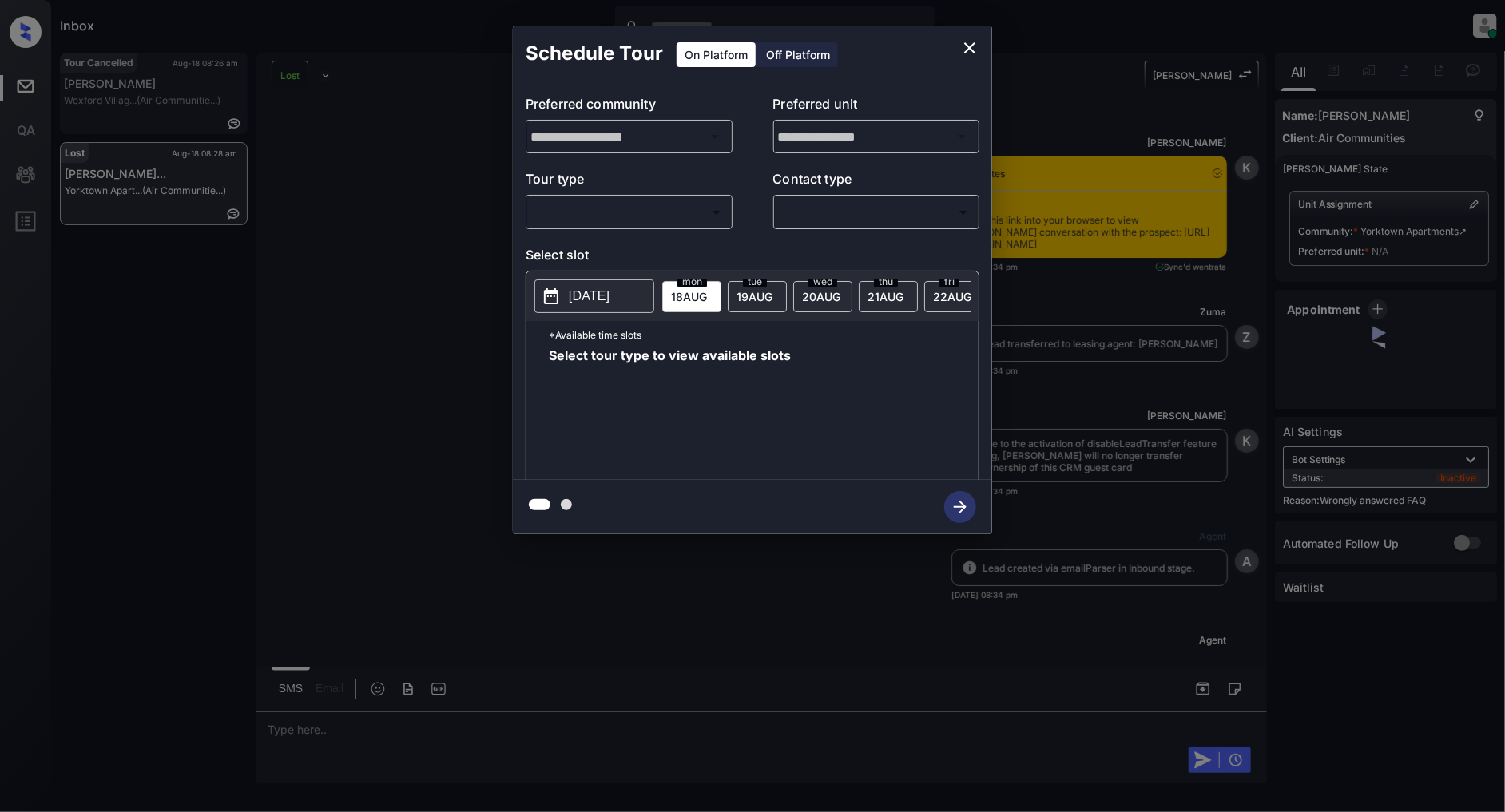
scroll to position [7552, 0]
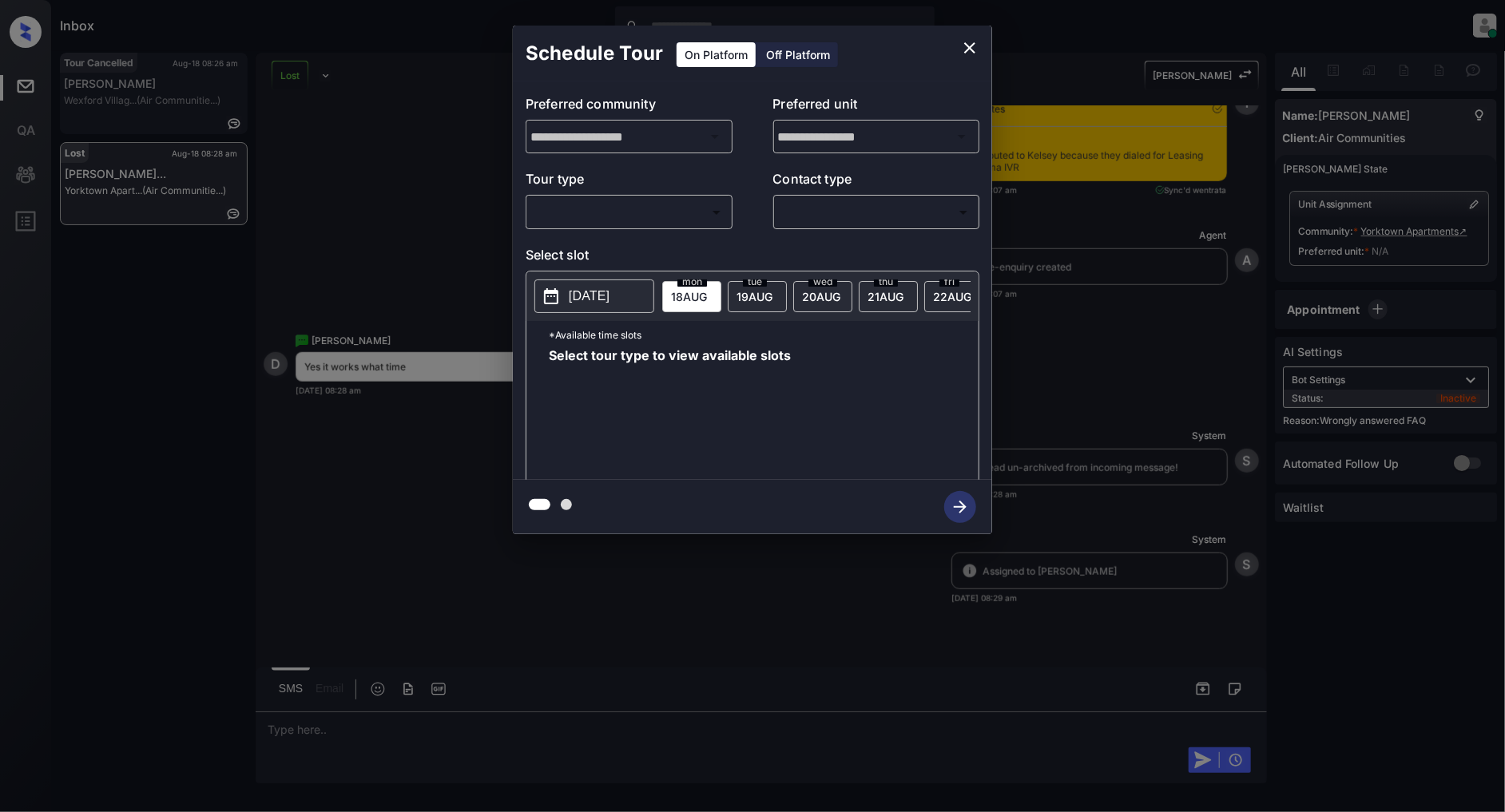
click at [580, 218] on body "Inbox [PERSON_NAME] Online Set yourself offline Set yourself on break Profile S…" at bounding box center [752, 406] width 1505 height 812
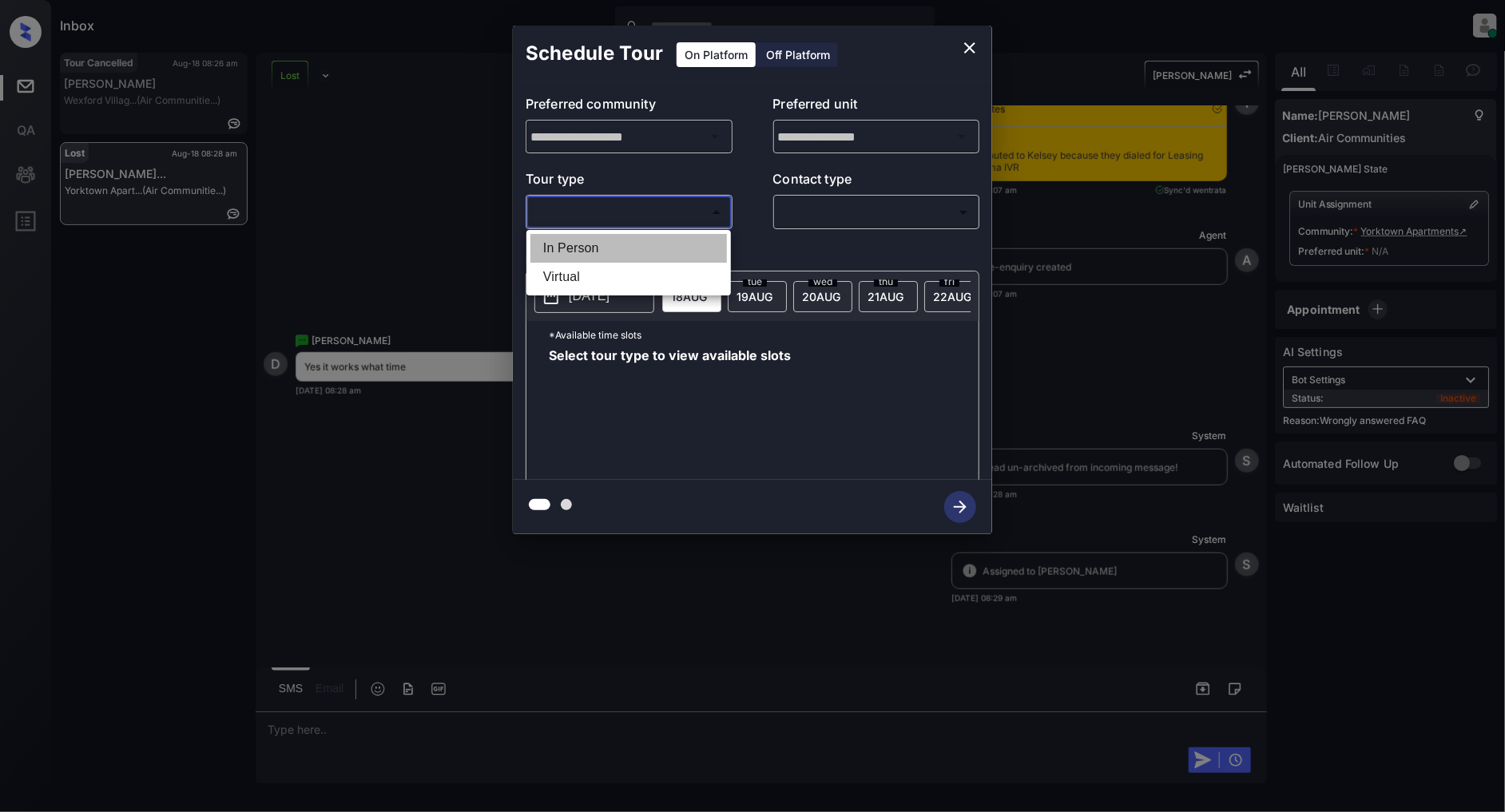
click at [591, 241] on li "In Person" at bounding box center [629, 248] width 197 height 29
type input "********"
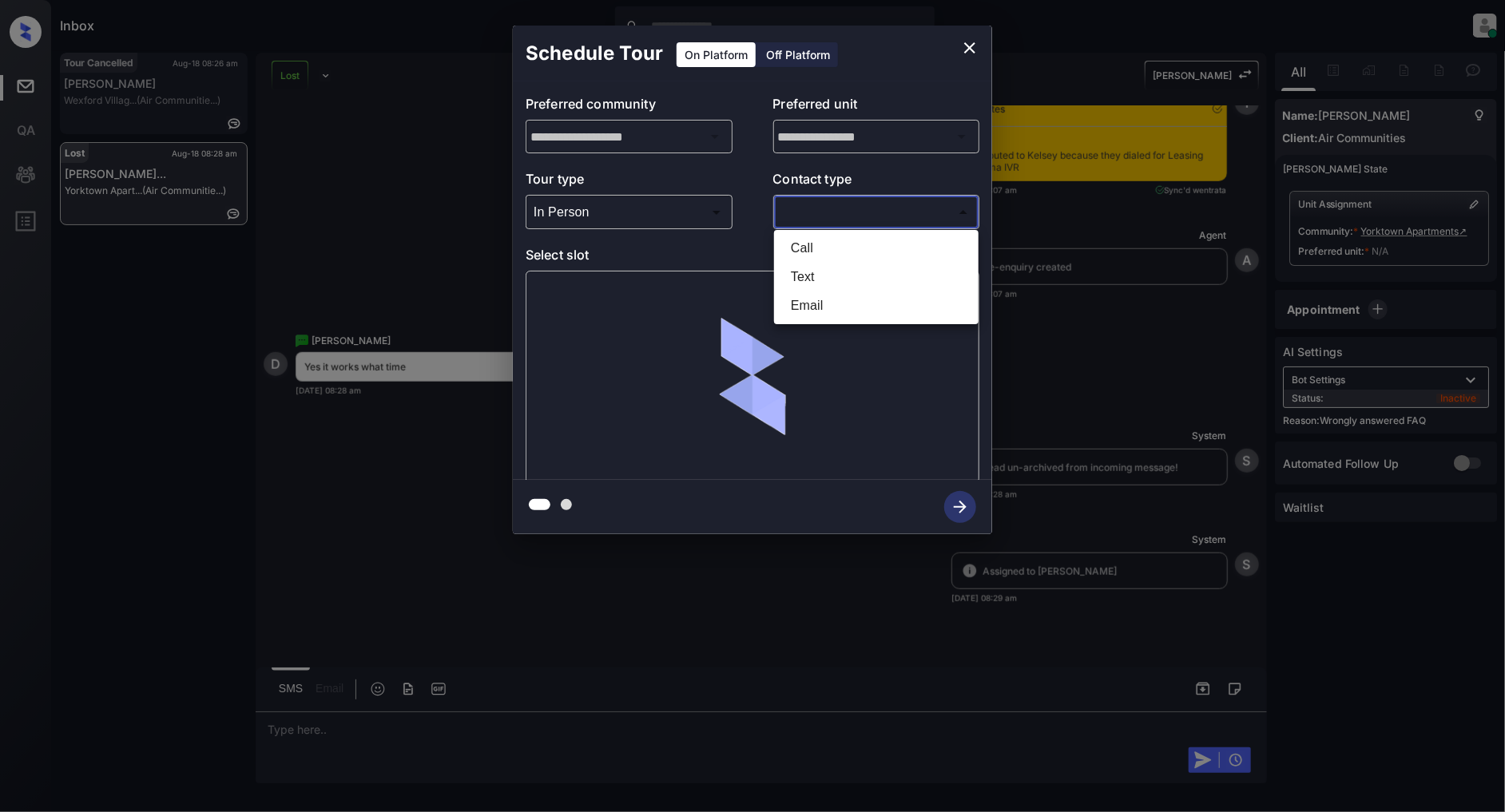
click at [828, 221] on body "Inbox [PERSON_NAME] Online Set yourself offline Set yourself on break Profile S…" at bounding box center [752, 406] width 1505 height 812
click at [825, 271] on li "Text" at bounding box center [877, 277] width 197 height 29
type input "****"
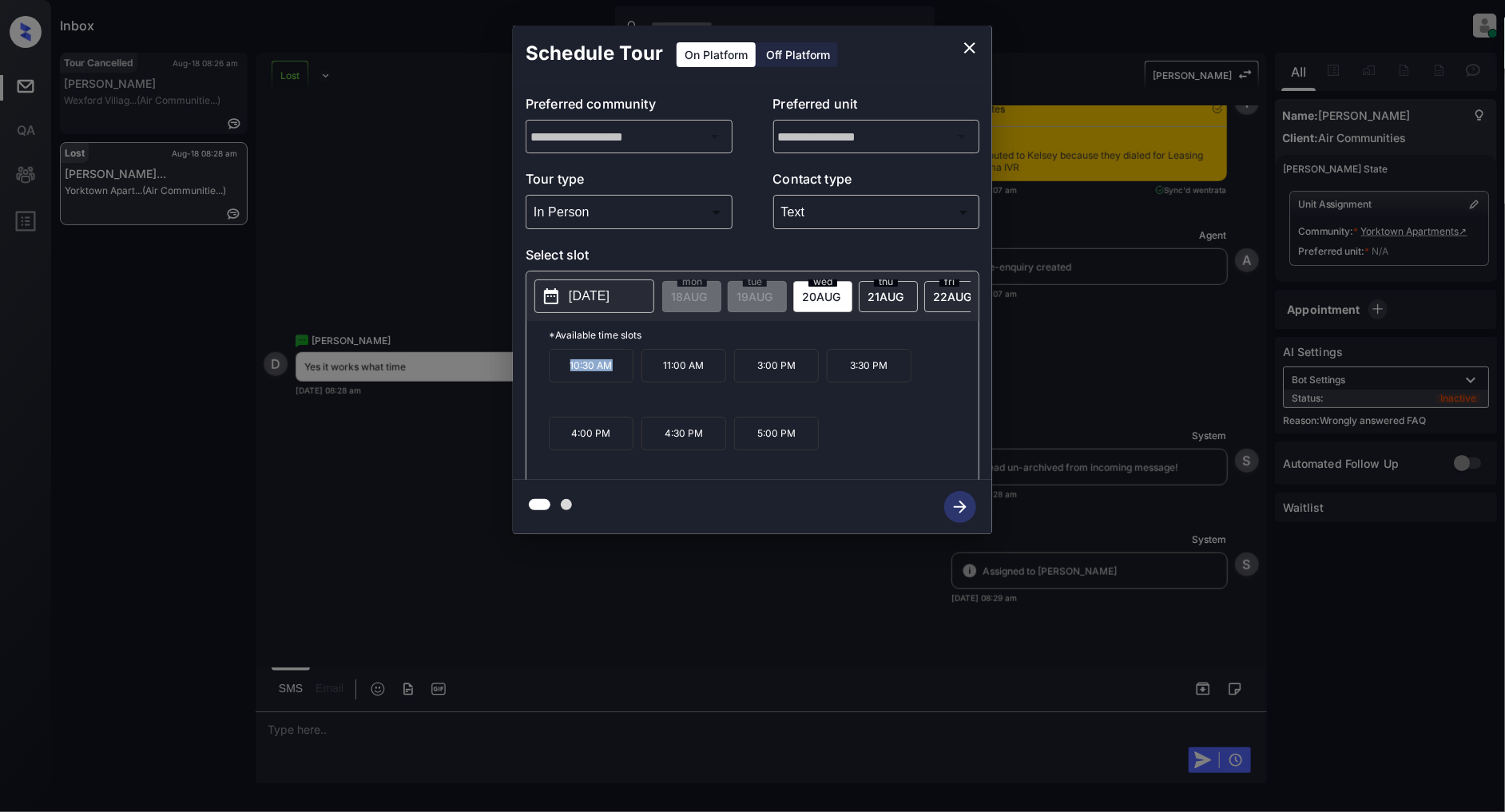
drag, startPoint x: 627, startPoint y: 370, endPoint x: 567, endPoint y: 376, distance: 60.3
click at [567, 376] on p "10:30 AM" at bounding box center [591, 366] width 85 height 34
copy p "10:30 AM"
drag, startPoint x: 801, startPoint y: 373, endPoint x: 739, endPoint y: 379, distance: 62.3
click at [739, 379] on p "3:00 PM" at bounding box center [777, 366] width 85 height 34
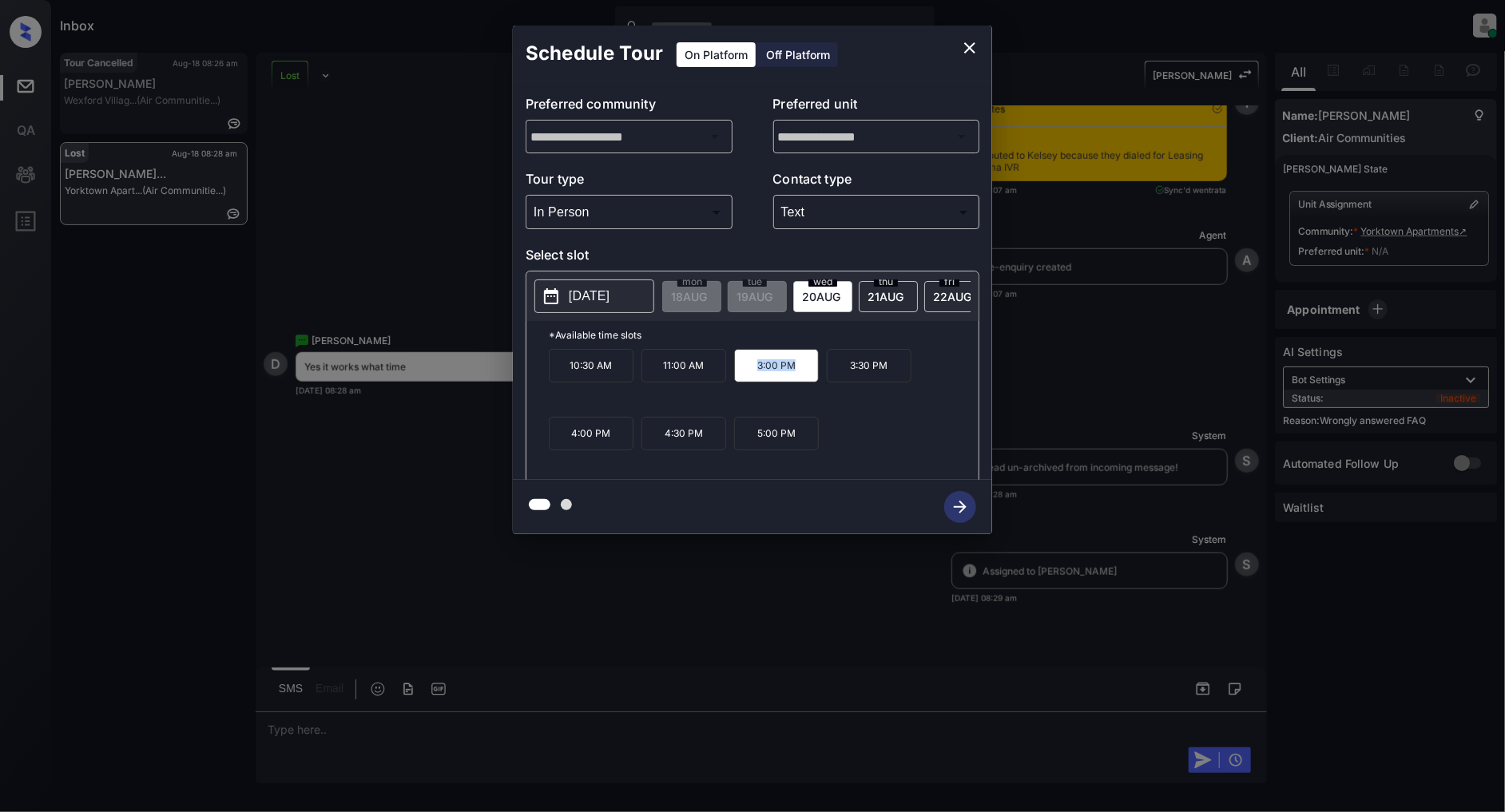
copy p "3:00 PM"
drag, startPoint x: 713, startPoint y: 433, endPoint x: 660, endPoint y: 442, distance: 53.8
click at [660, 442] on p "4:30 PM" at bounding box center [684, 434] width 85 height 34
copy p "4:30 PM"
click at [967, 48] on icon "close" at bounding box center [970, 47] width 20 height 19
